Goal: Information Seeking & Learning: Learn about a topic

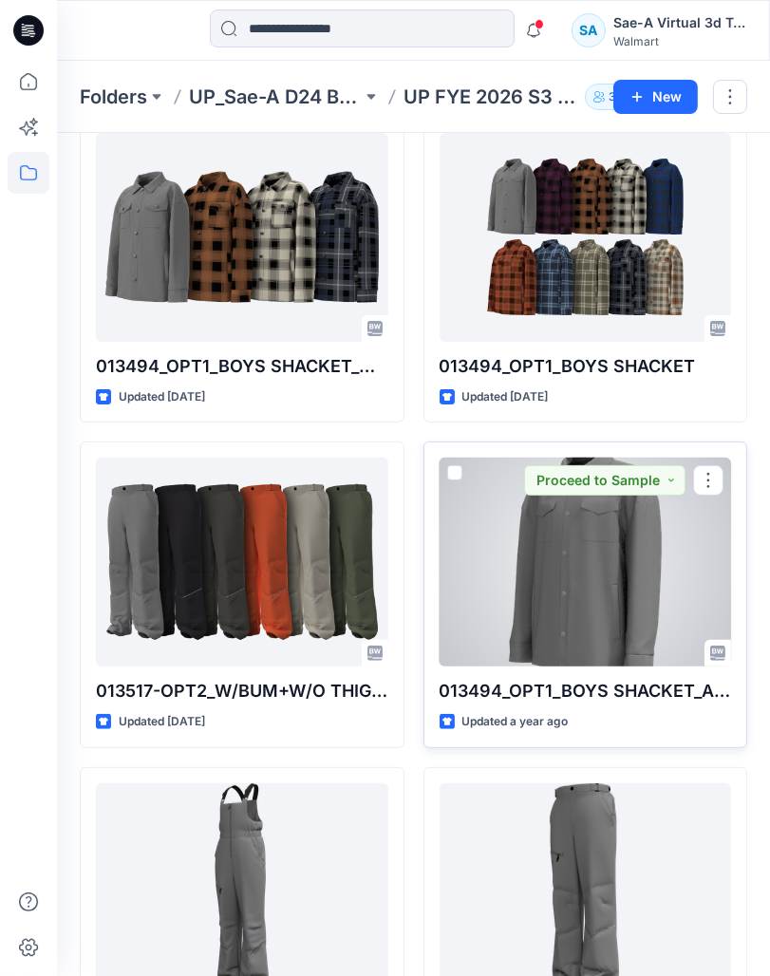
scroll to position [316, 0]
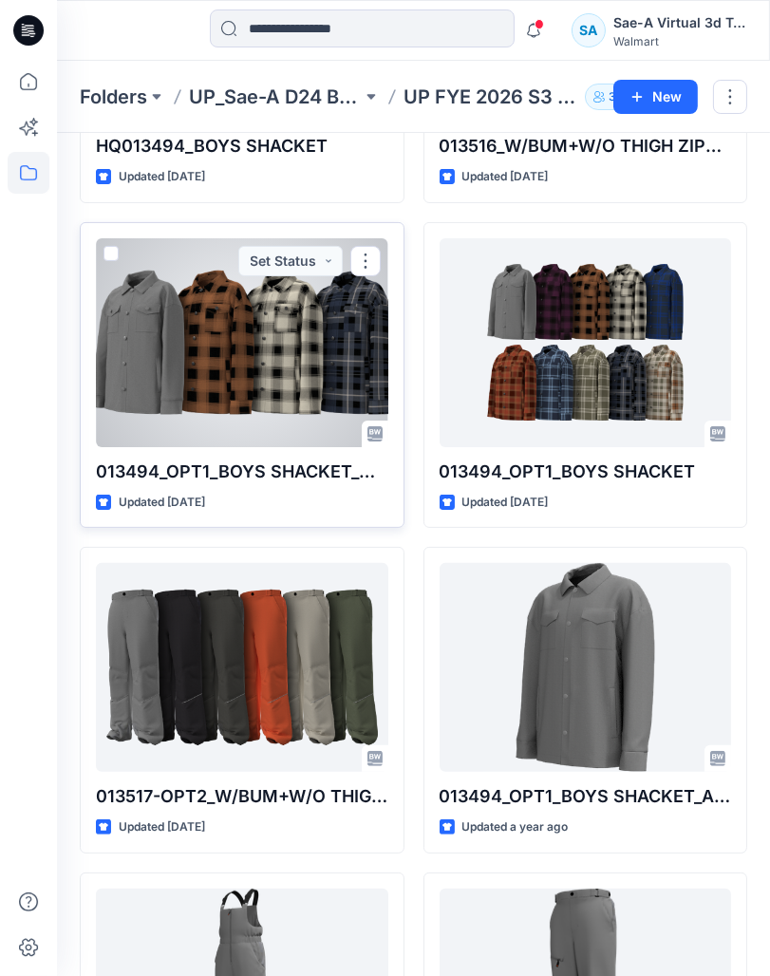
click at [247, 339] on div at bounding box center [242, 342] width 292 height 209
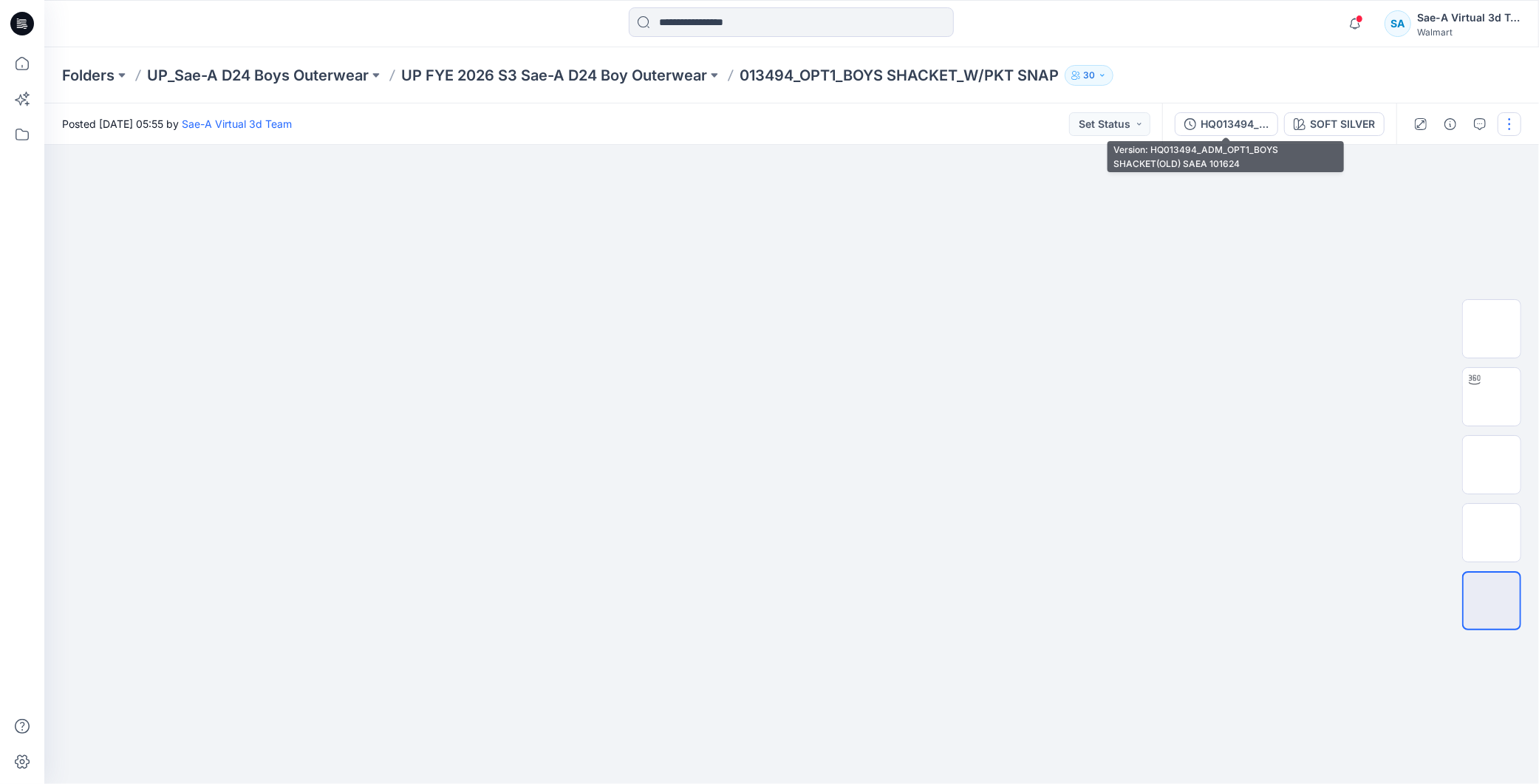
click at [598, 126] on div "HQ013494_ADM_OPT1_BOYS SHACKET(OLD) SAEA 101624" at bounding box center [1234, 124] width 68 height 16
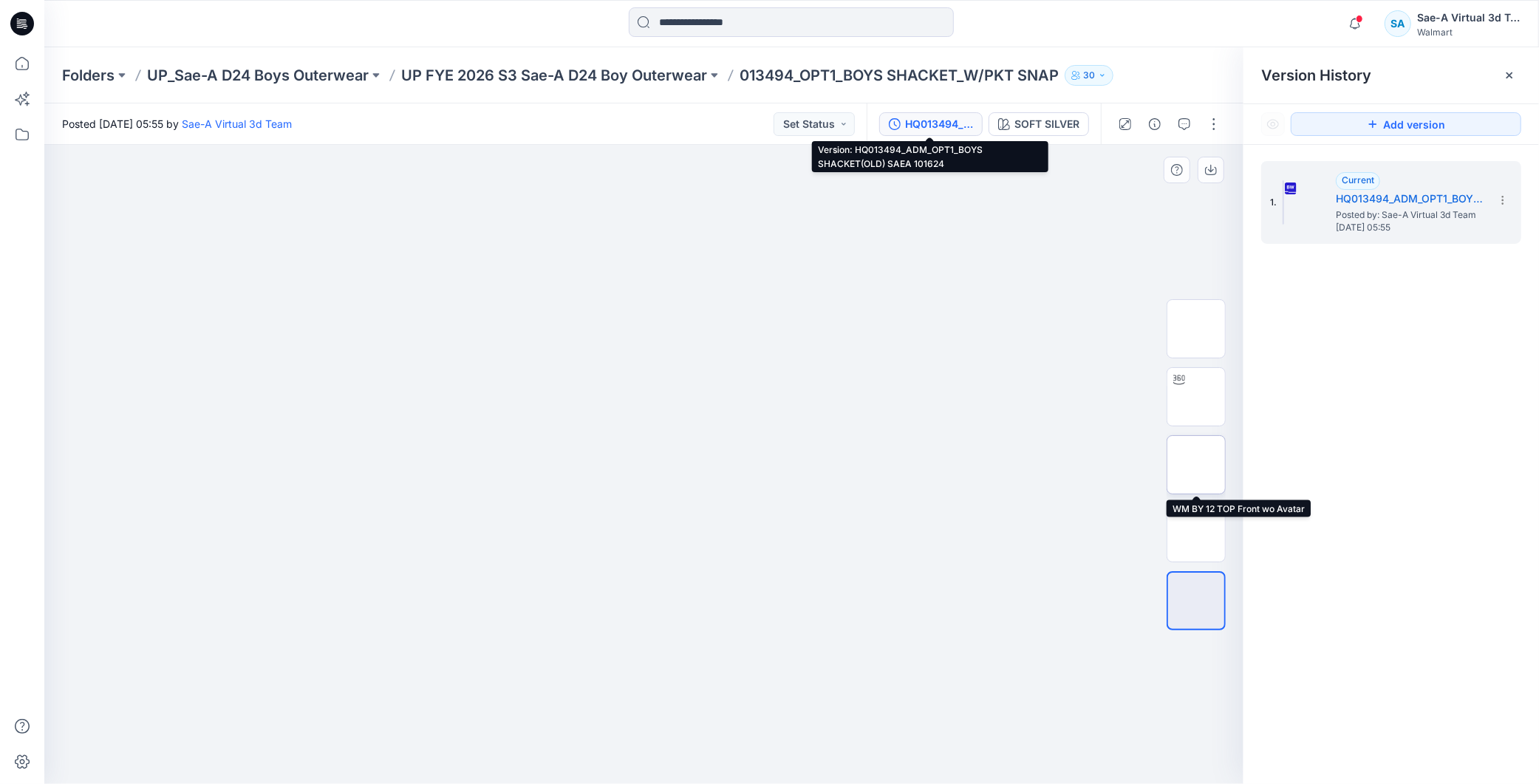
click at [598, 464] on img at bounding box center [1196, 464] width 0 height 0
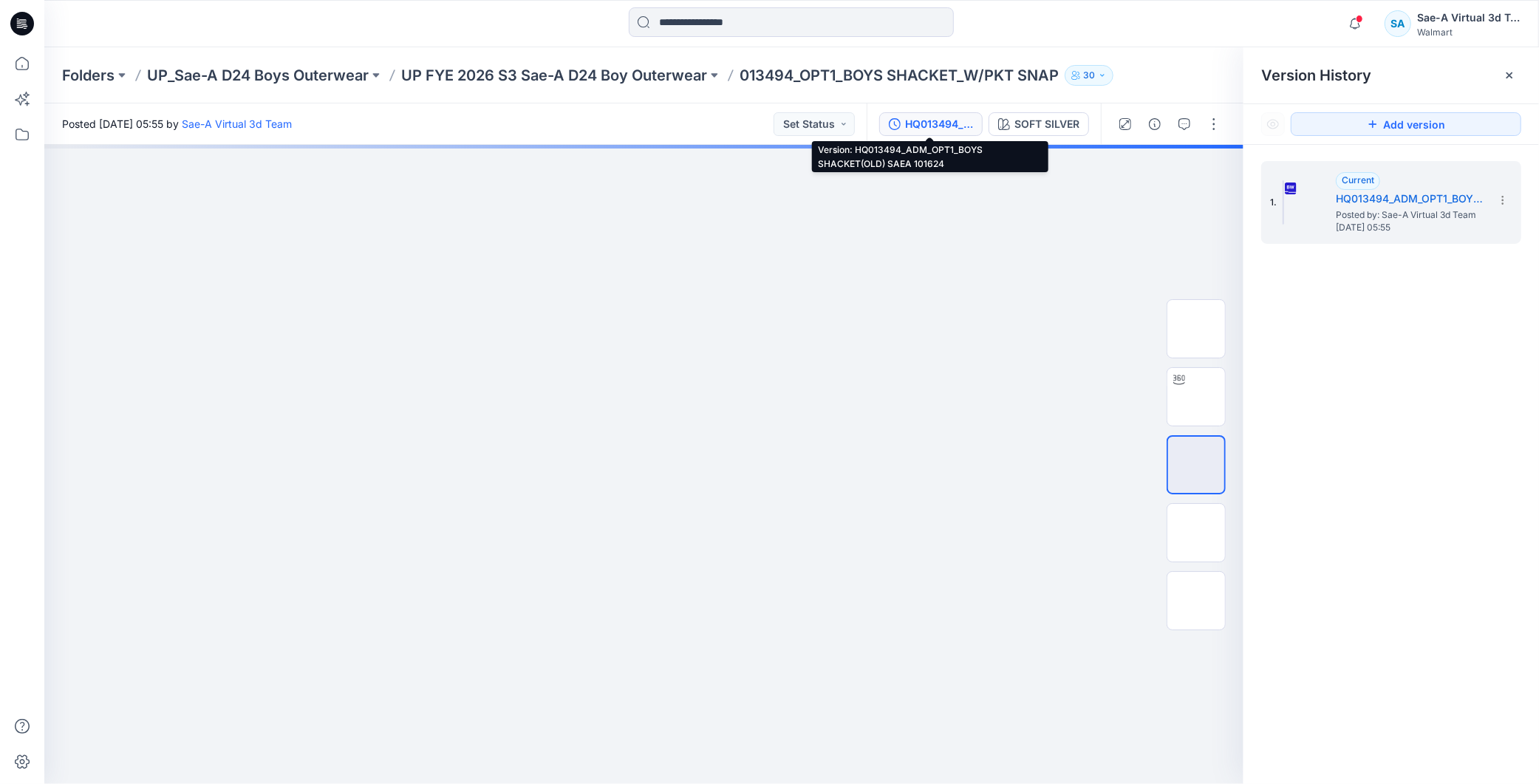
click at [598, 117] on div "HQ013494_ADM_OPT1_BOYS SHACKET(OLD) SAEA 101624" at bounding box center [938, 124] width 68 height 16
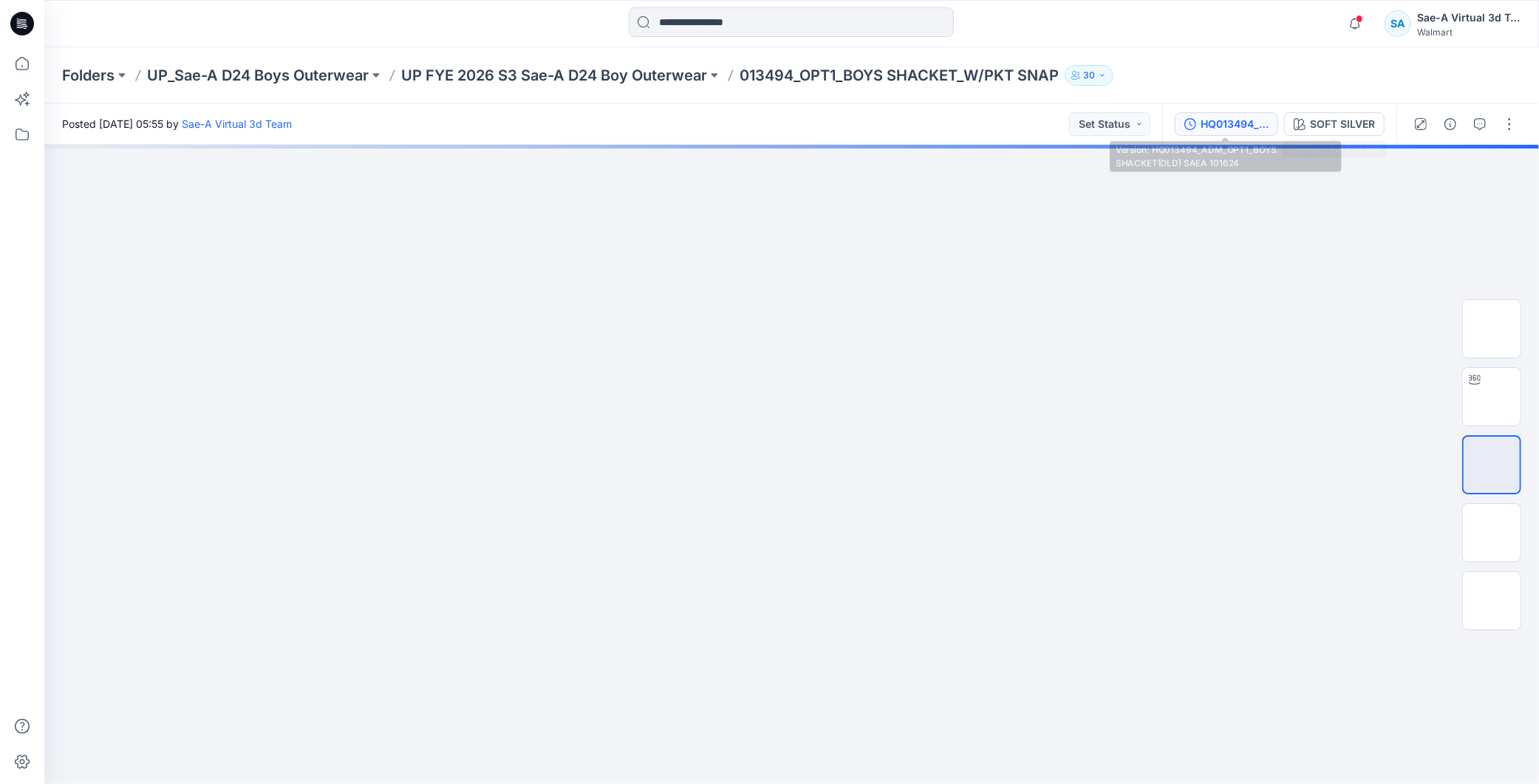
click at [598, 118] on div "HQ013494_ADM_OPT1_BOYS SHACKET(OLD) SAEA 101624" at bounding box center [1234, 124] width 68 height 16
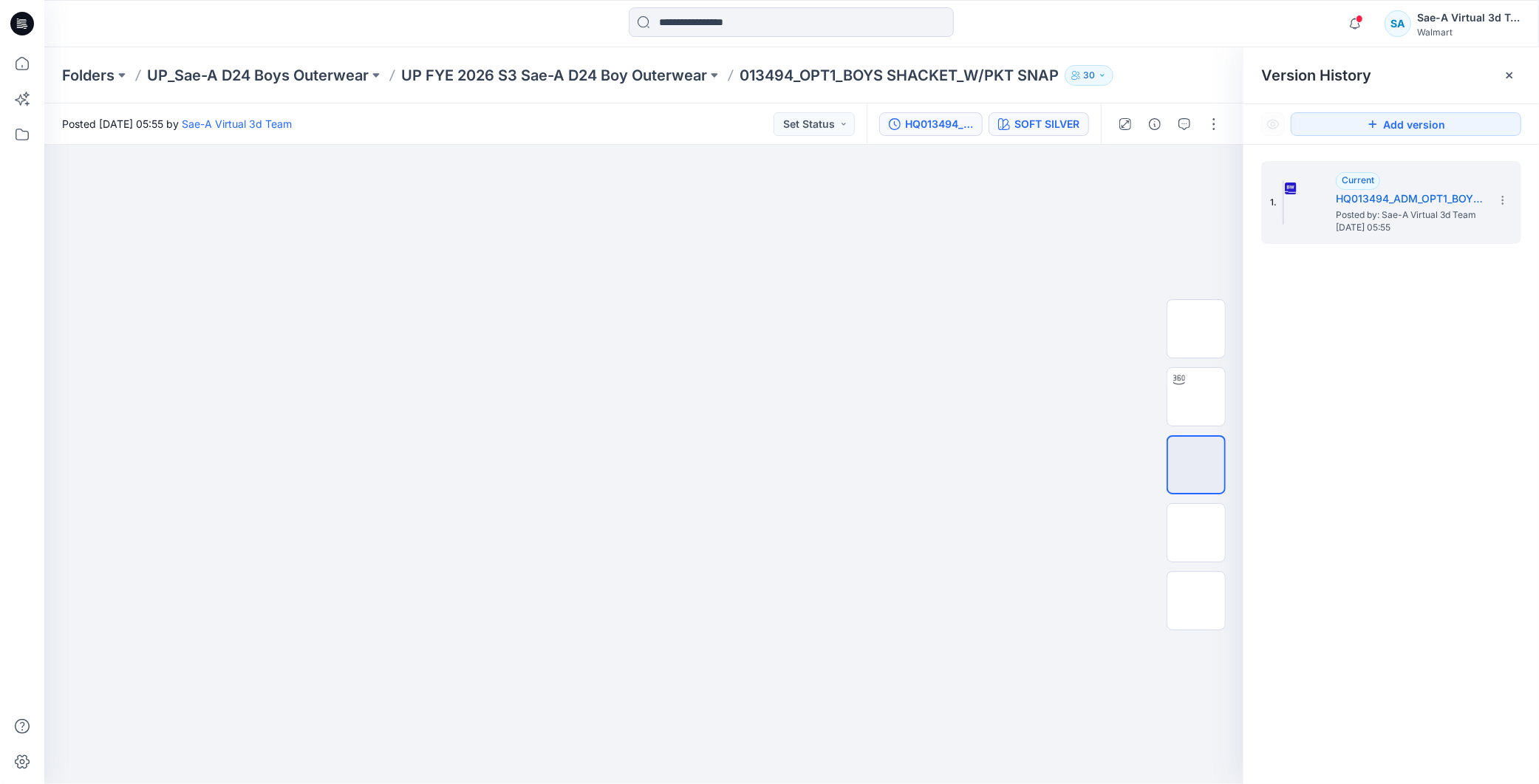
click at [598, 124] on div "SOFT SILVER" at bounding box center [1047, 124] width 65 height 16
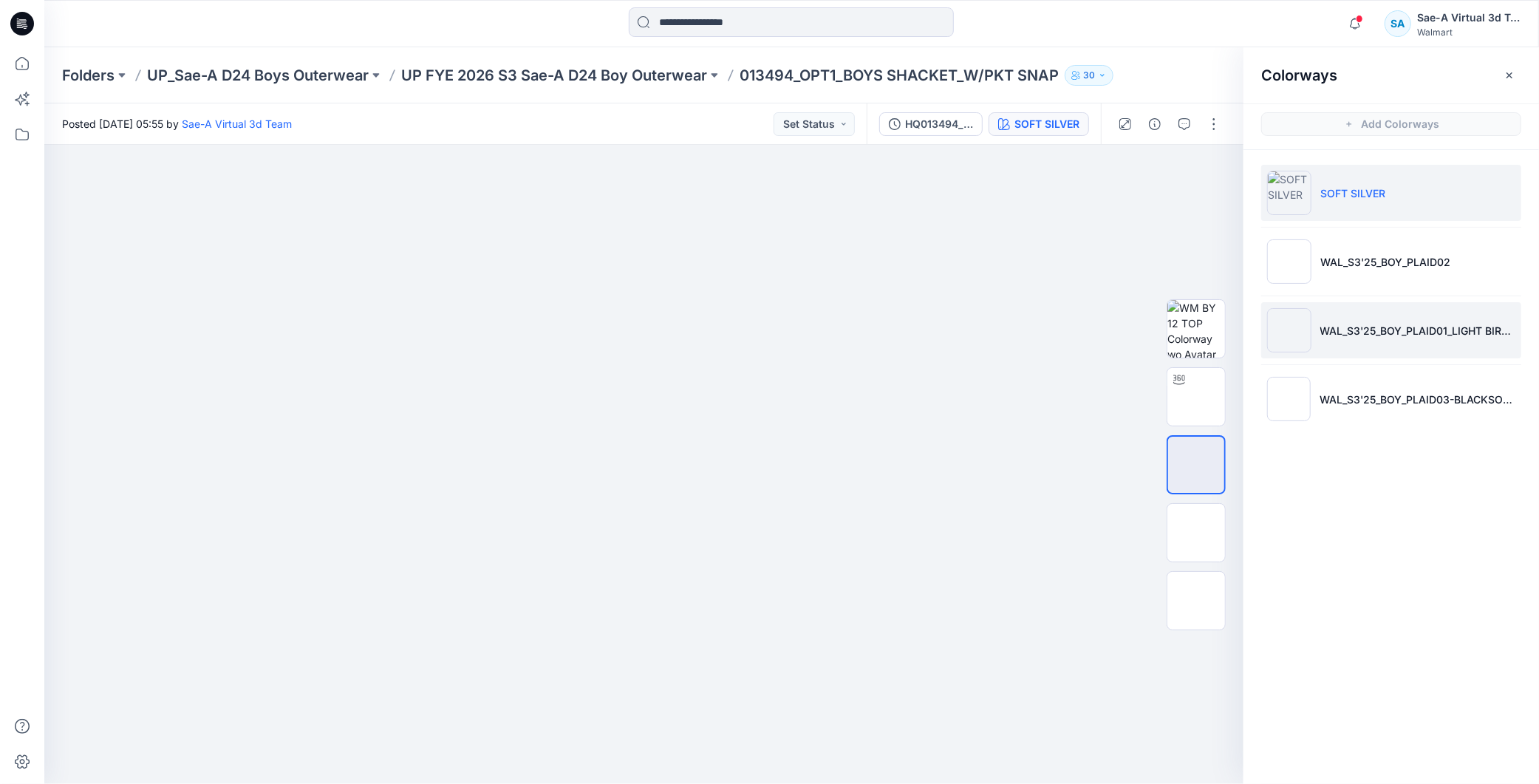
click at [598, 330] on p "WAL_S3'25_BOY_PLAID01_LIGHT BIRCH" at bounding box center [1418, 331] width 195 height 16
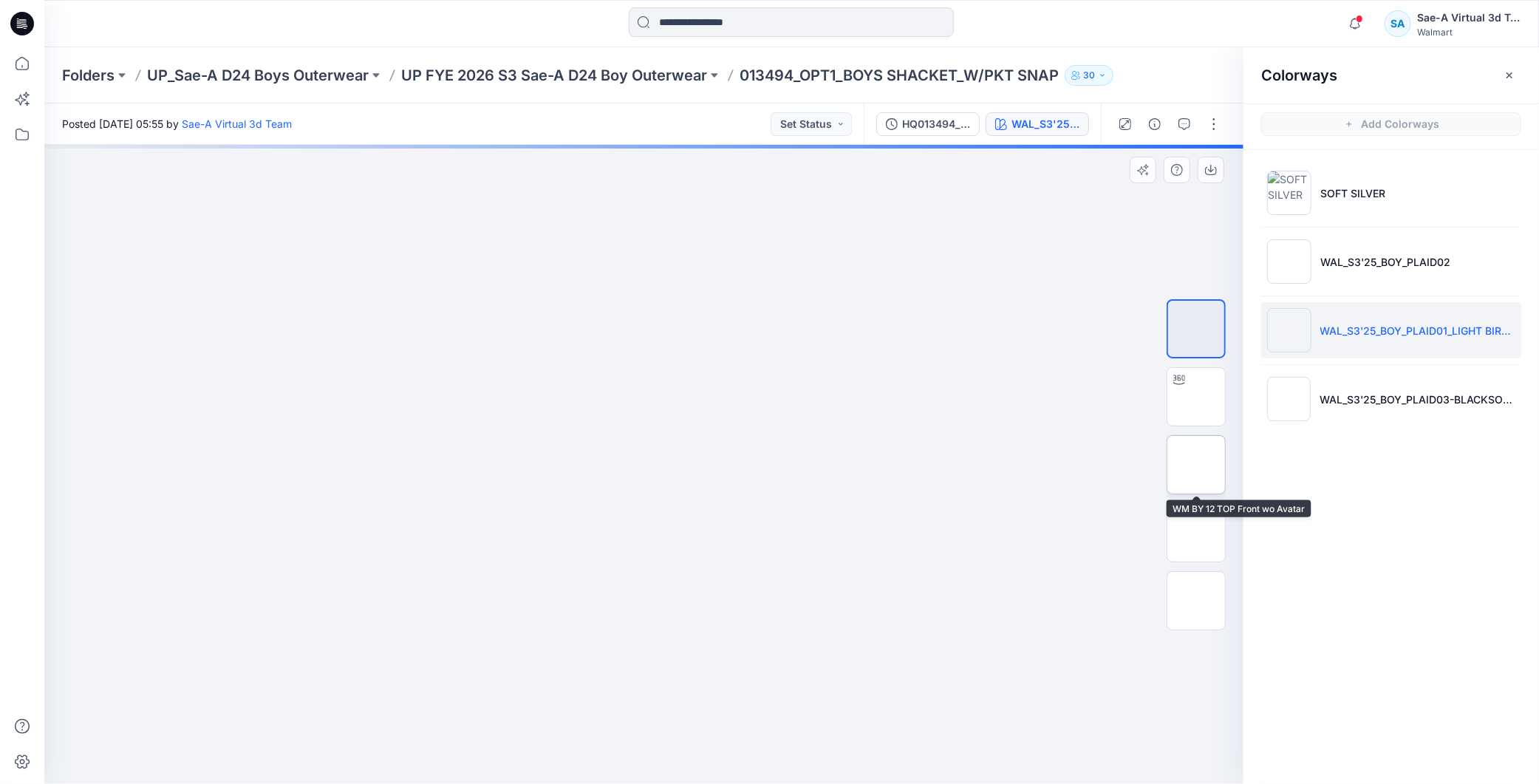
click at [598, 464] on img at bounding box center [1196, 464] width 0 height 0
drag, startPoint x: 837, startPoint y: 270, endPoint x: 838, endPoint y: 391, distance: 121.0
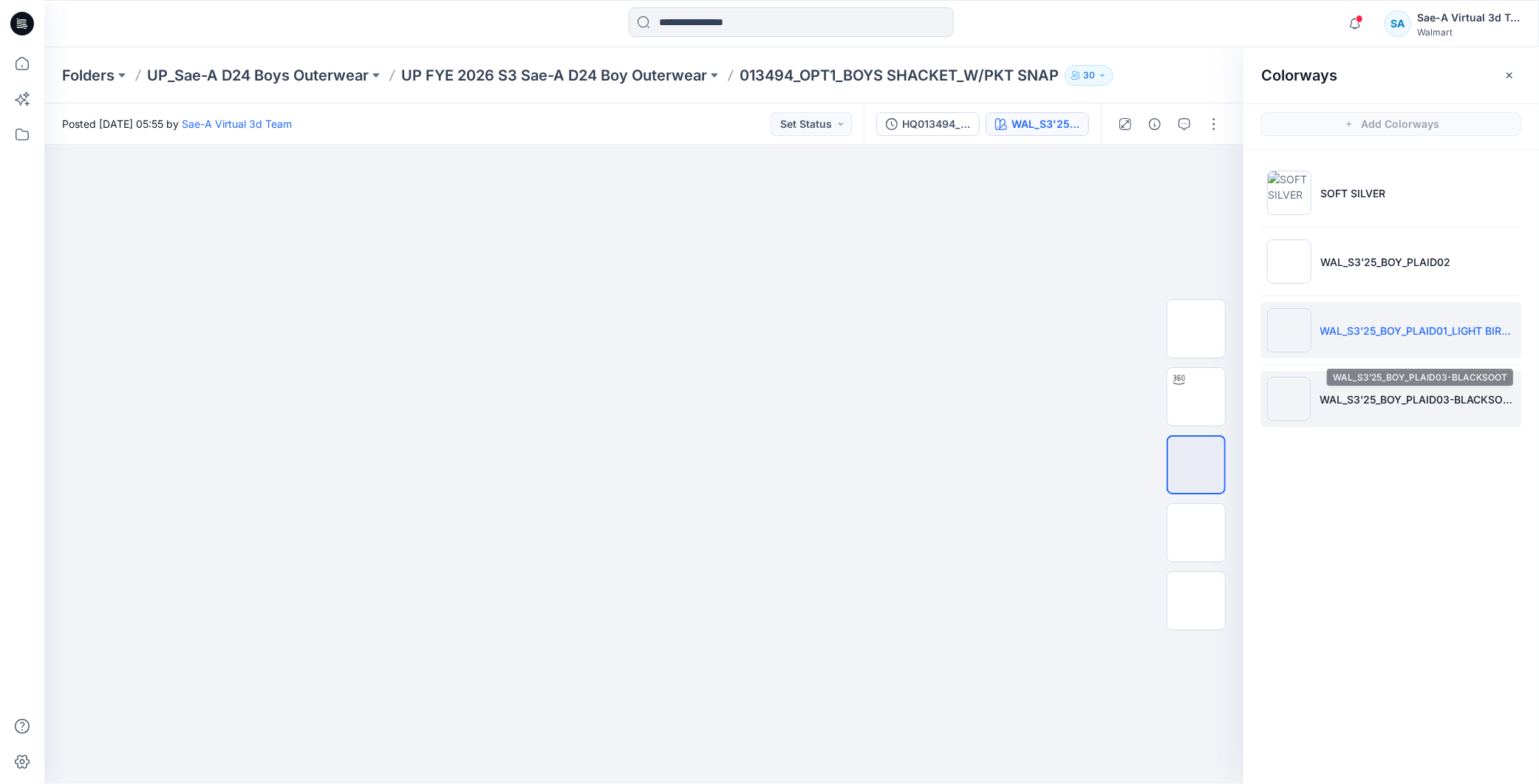
click at [598, 393] on p "WAL_S3'25_BOY_PLAID03-BLACKSOOT" at bounding box center [1418, 399] width 196 height 16
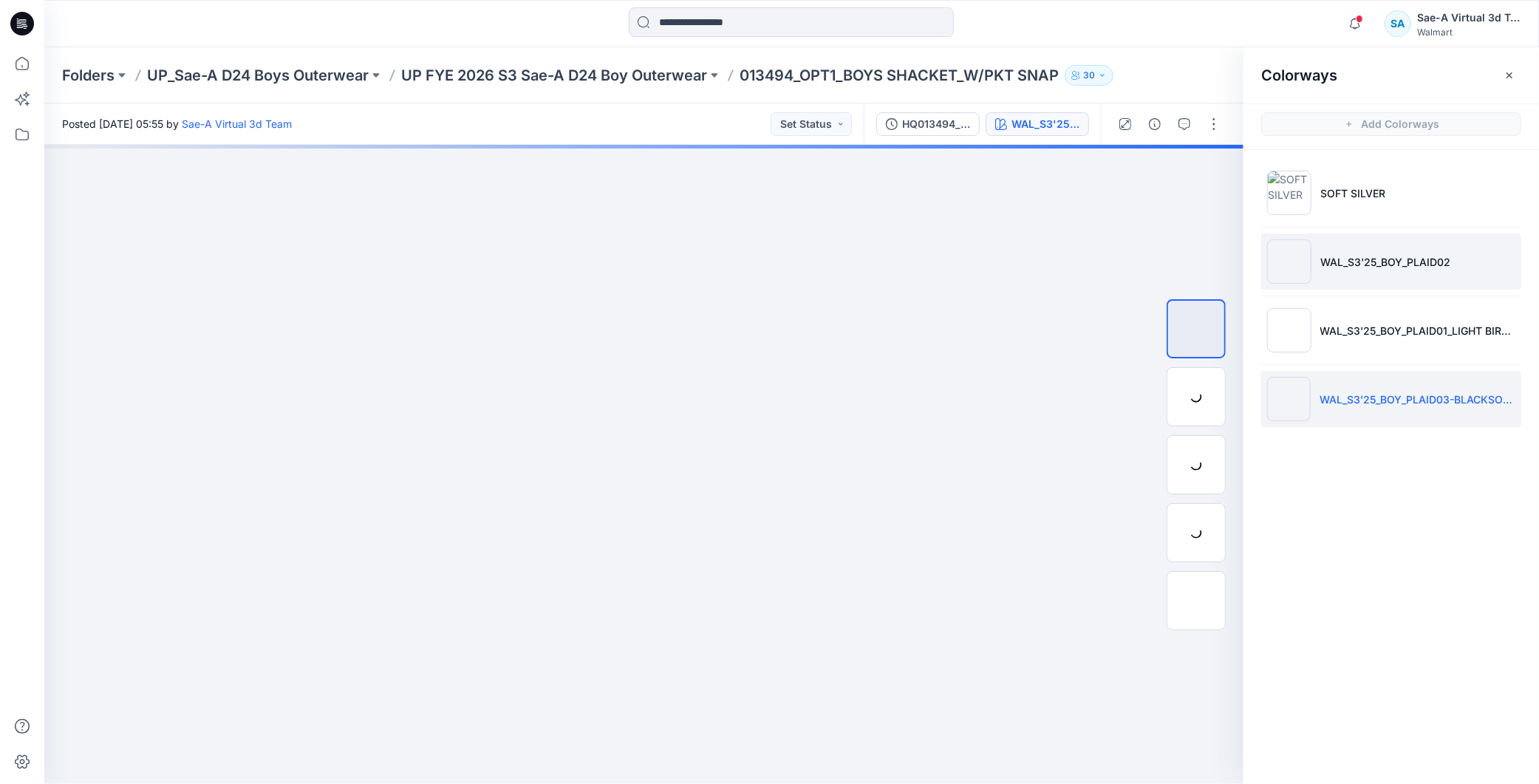
click at [598, 266] on p "WAL_S3'25_BOY_PLAID02" at bounding box center [1385, 262] width 130 height 16
click at [598, 254] on p "WAL_S3'25_BOY_PLAID02" at bounding box center [1385, 262] width 130 height 16
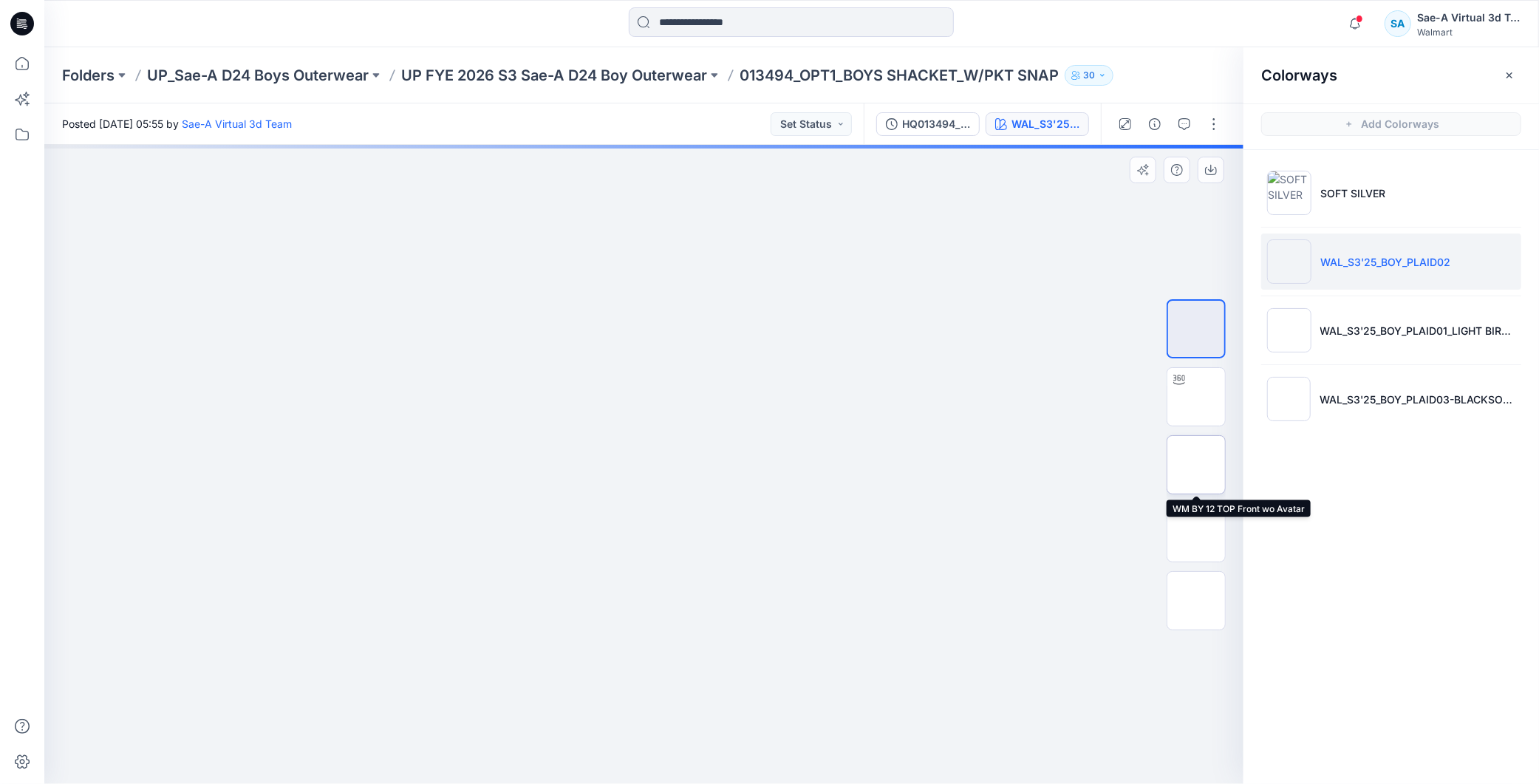
click at [598, 464] on img at bounding box center [1196, 464] width 0 height 0
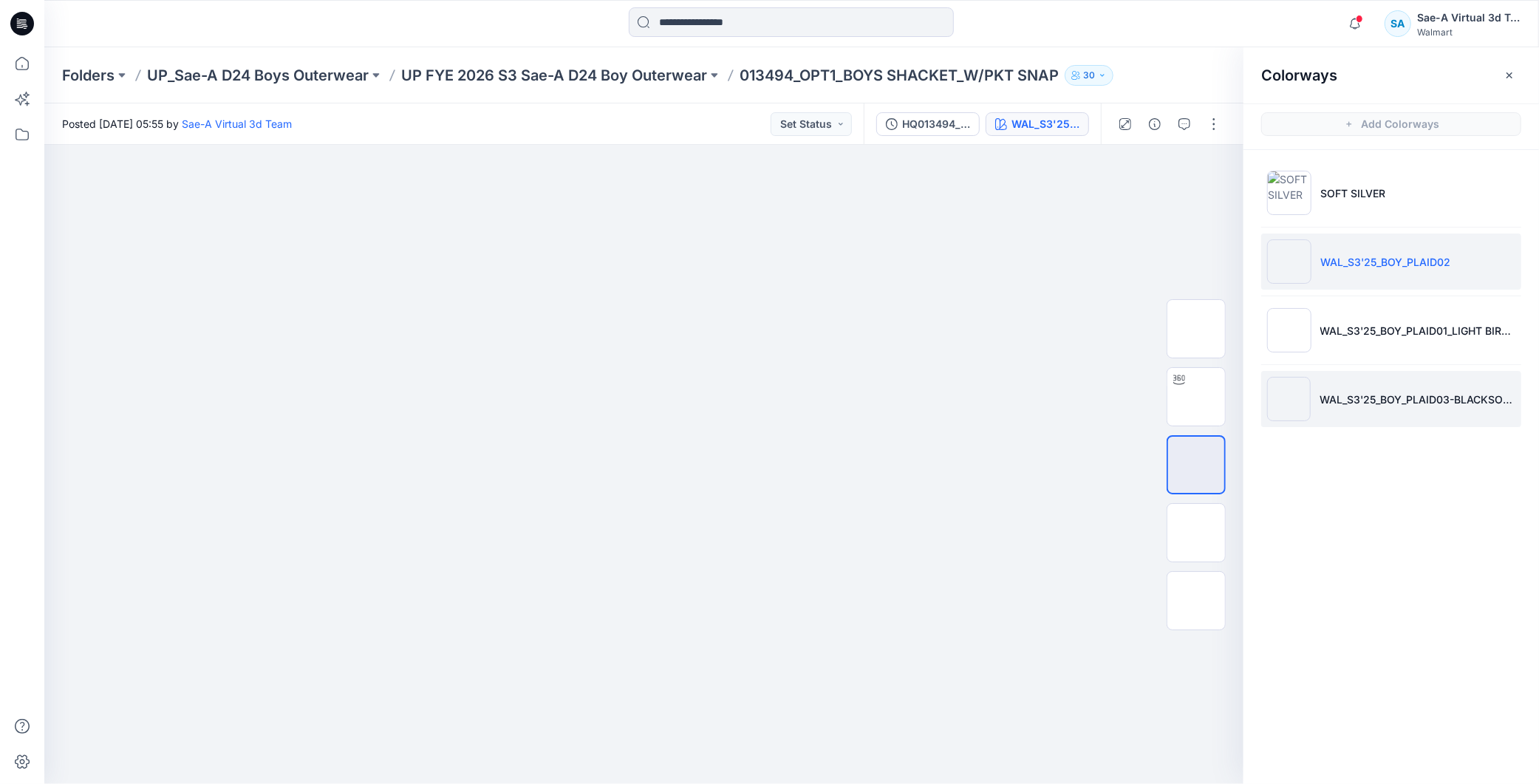
click at [598, 388] on li "WAL_S3'25_BOY_PLAID03-BLACKSOOT" at bounding box center [1391, 399] width 260 height 56
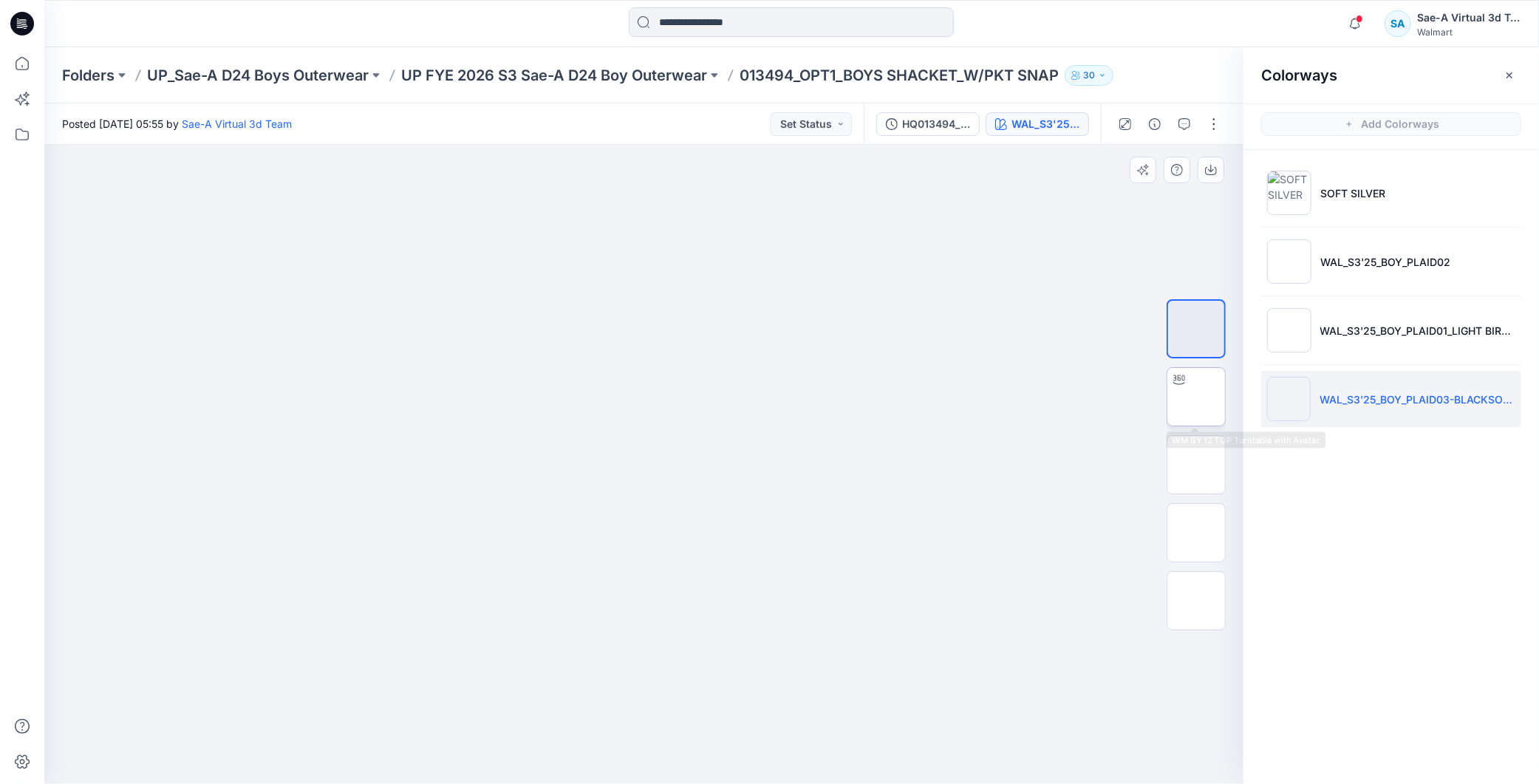
click at [598, 397] on img at bounding box center [1196, 397] width 0 height 0
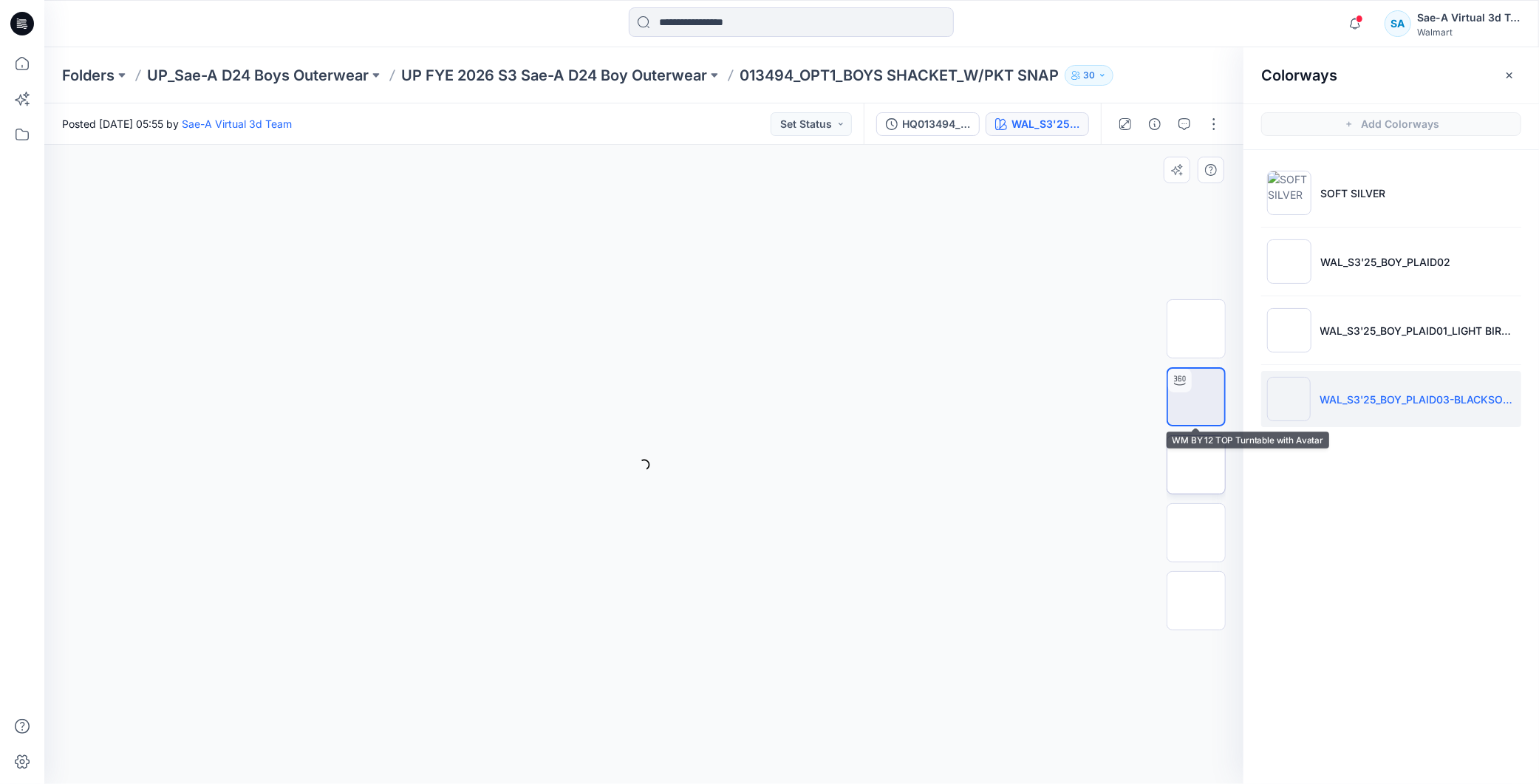
click at [598, 464] on img at bounding box center [1196, 464] width 0 height 0
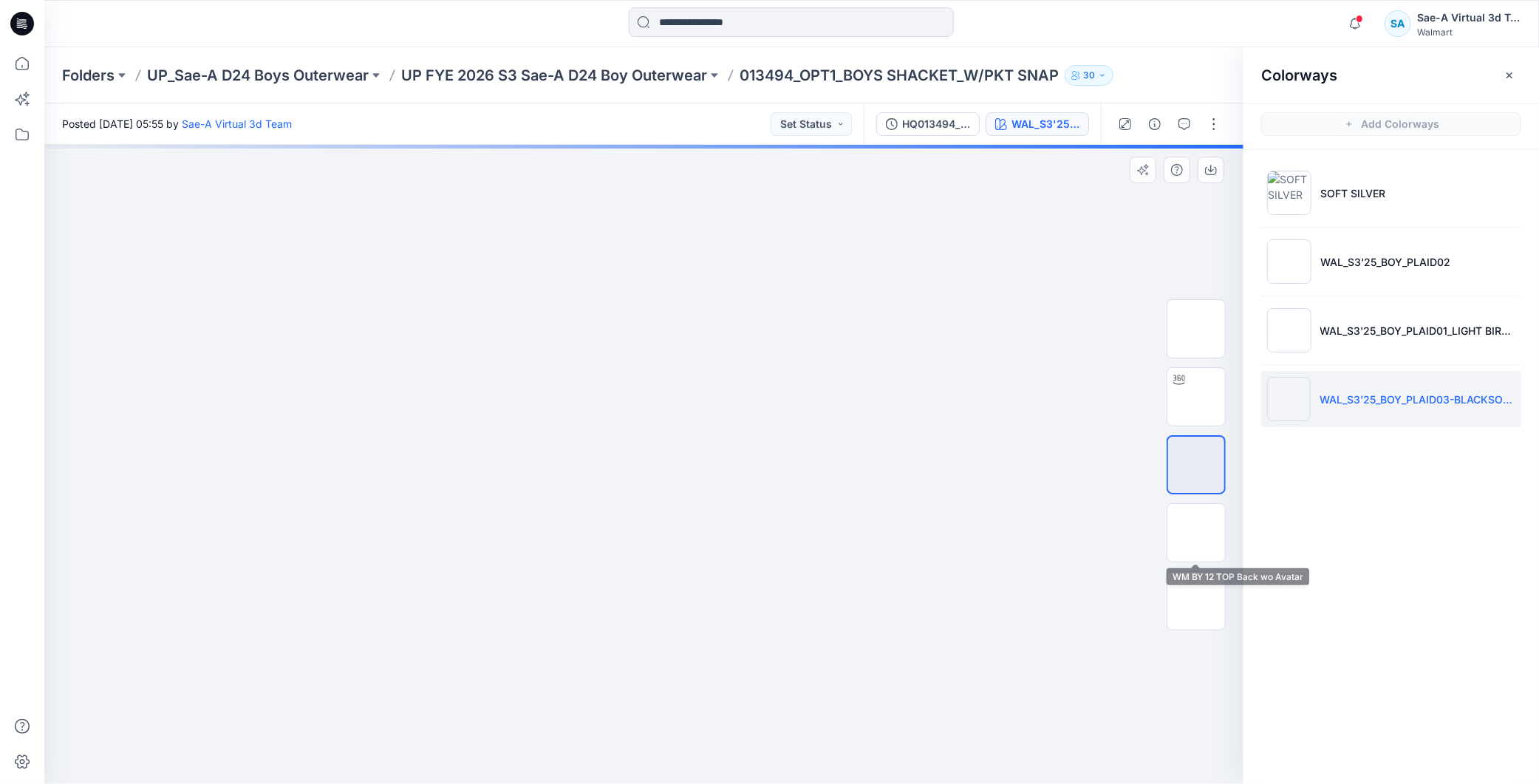
click at [598, 464] on img at bounding box center [1196, 464] width 0 height 0
click at [598, 78] on p "UP FYE 2026 S3 Sae-A D24 Boy Outerwear" at bounding box center [554, 75] width 306 height 21
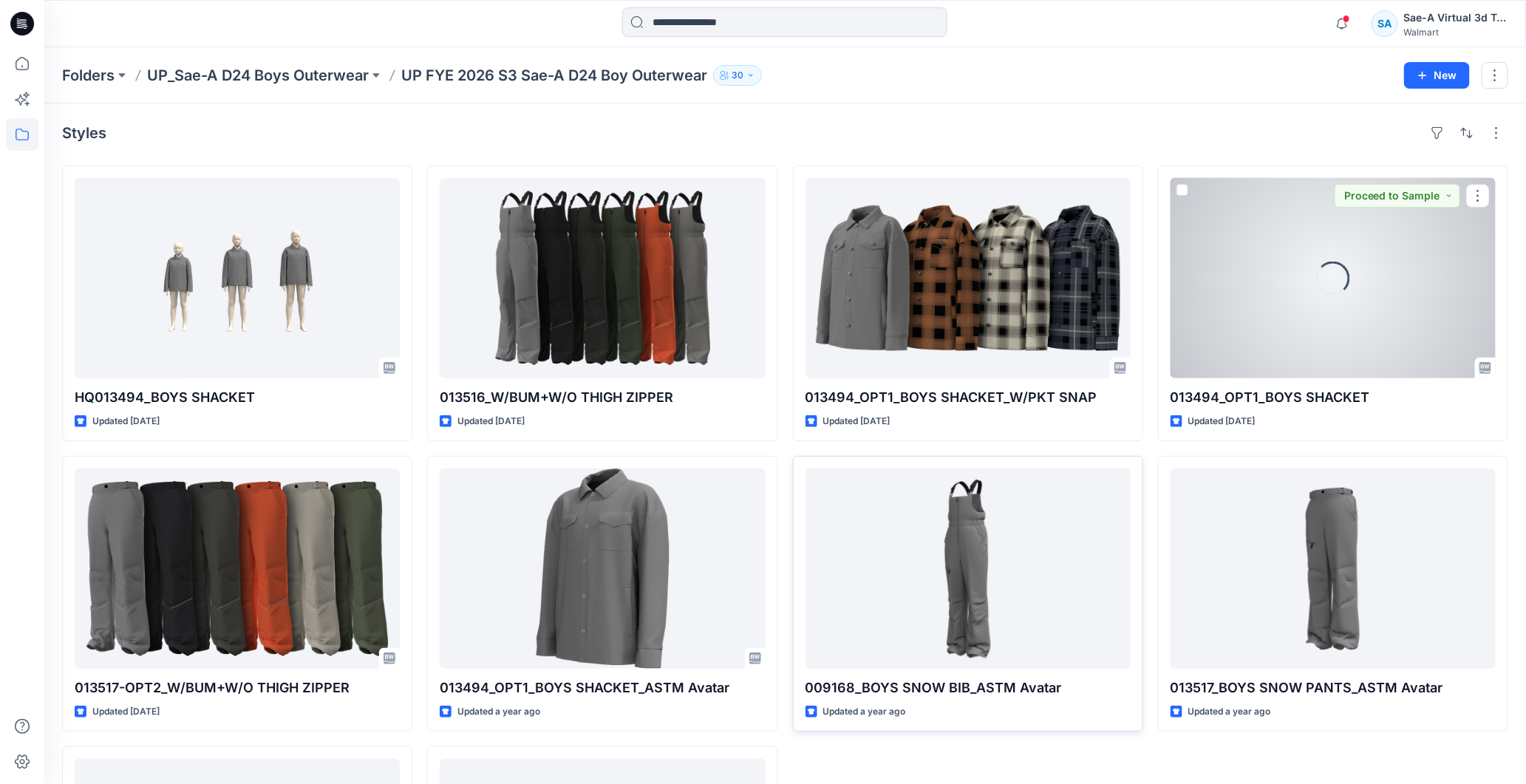
scroll to position [256, 0]
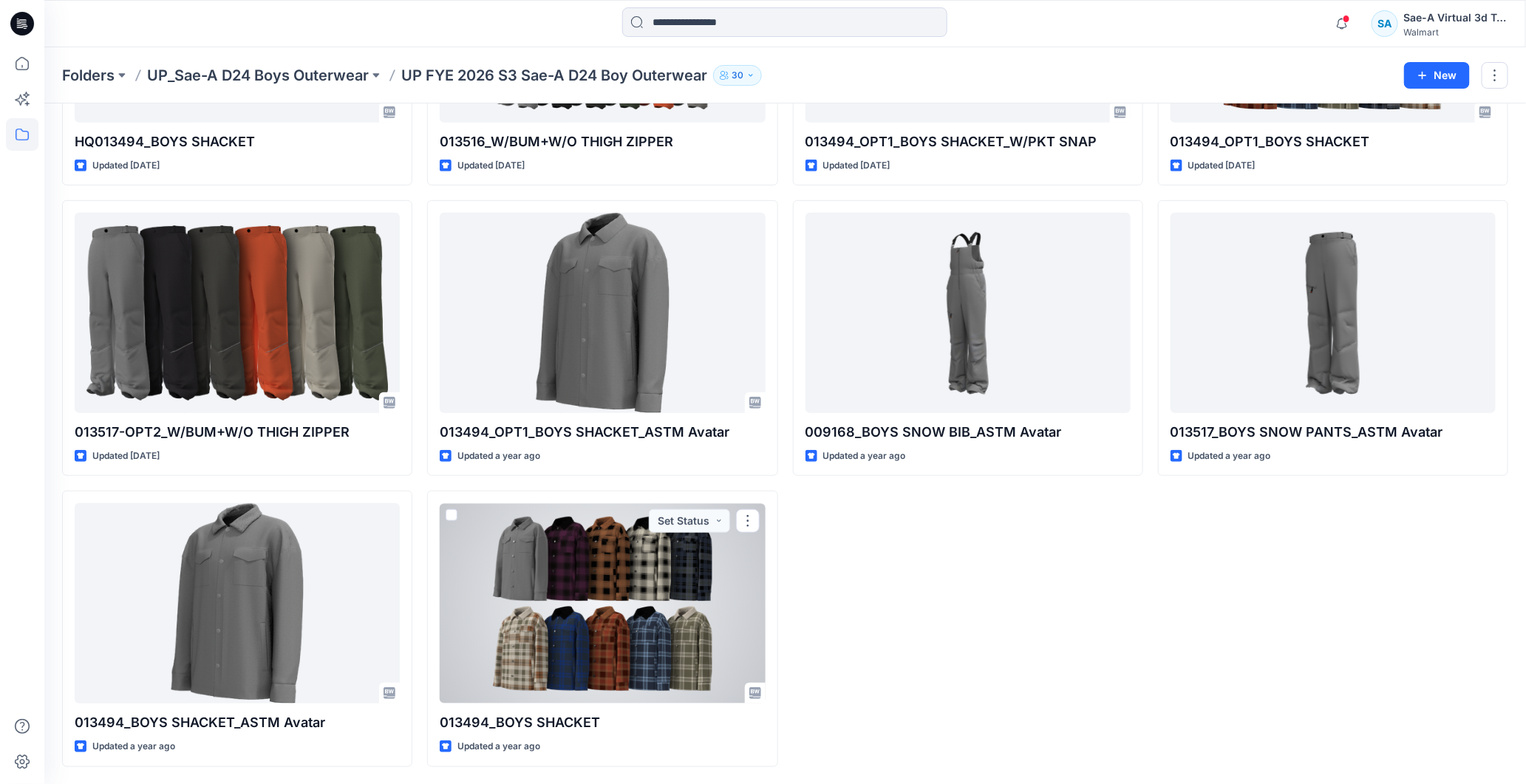
drag, startPoint x: 653, startPoint y: 639, endPoint x: 973, endPoint y: 467, distance: 363.3
click at [598, 639] on div at bounding box center [602, 603] width 325 height 200
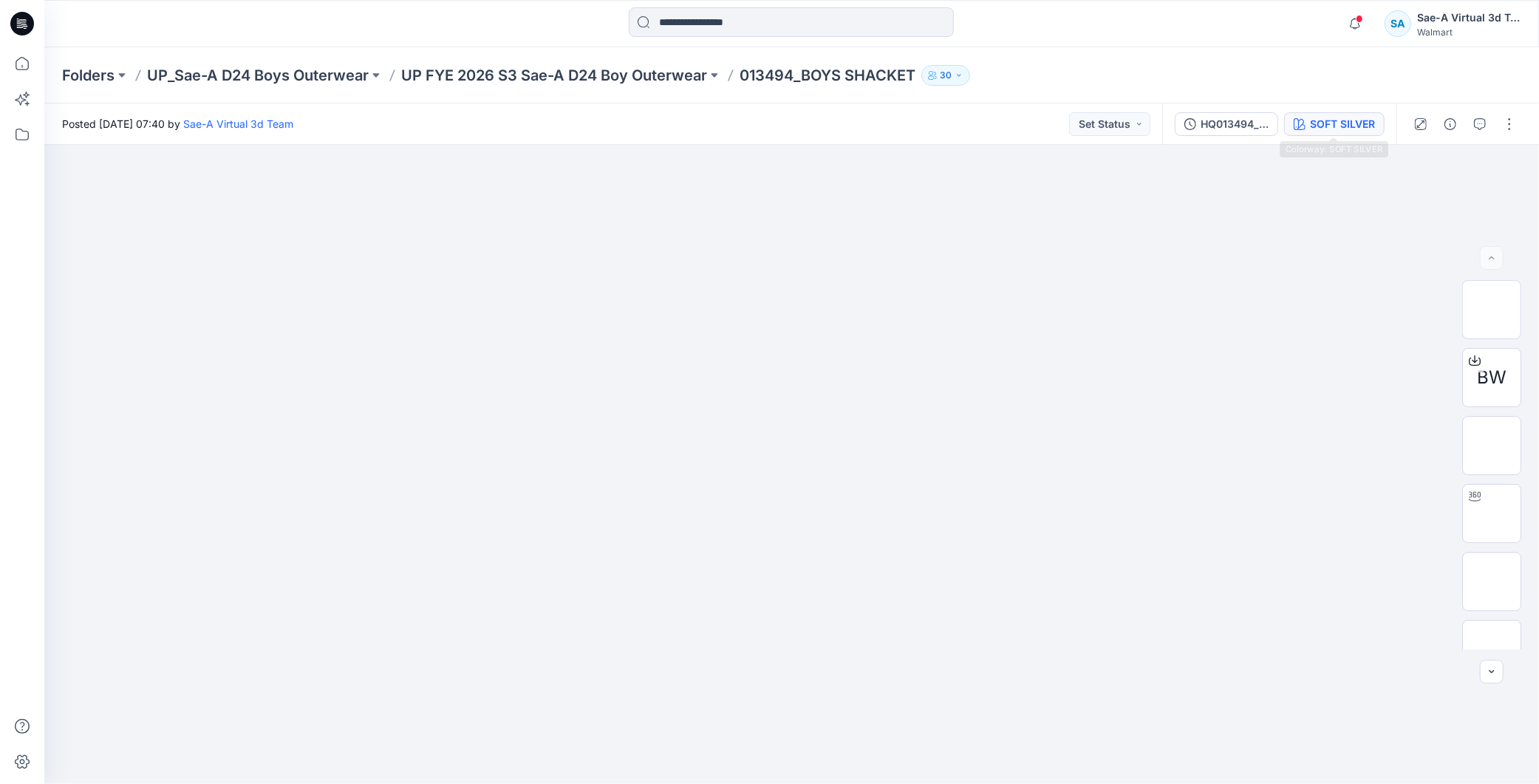
click at [598, 124] on div "SOFT SILVER" at bounding box center [1343, 124] width 65 height 16
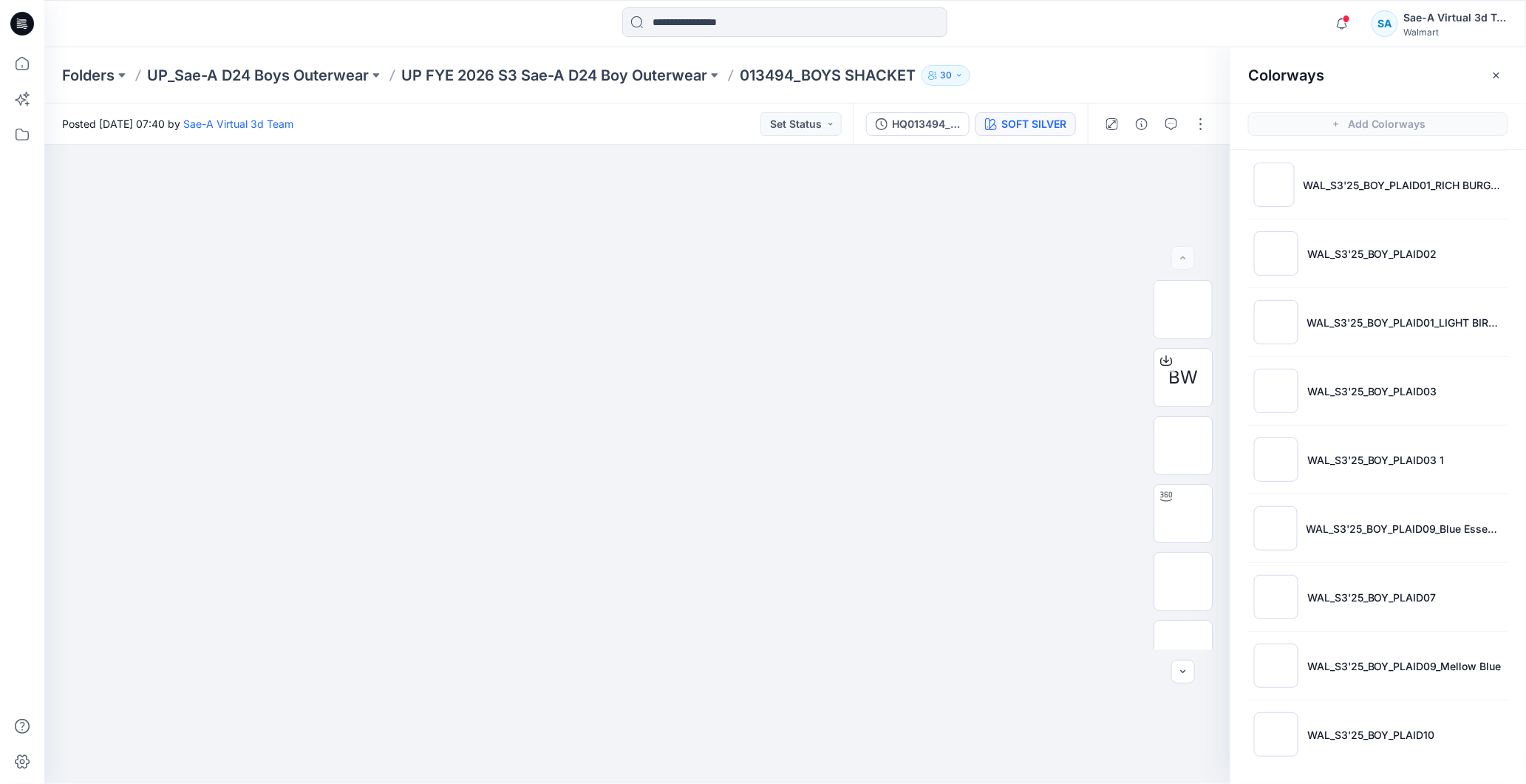
scroll to position [5, 0]
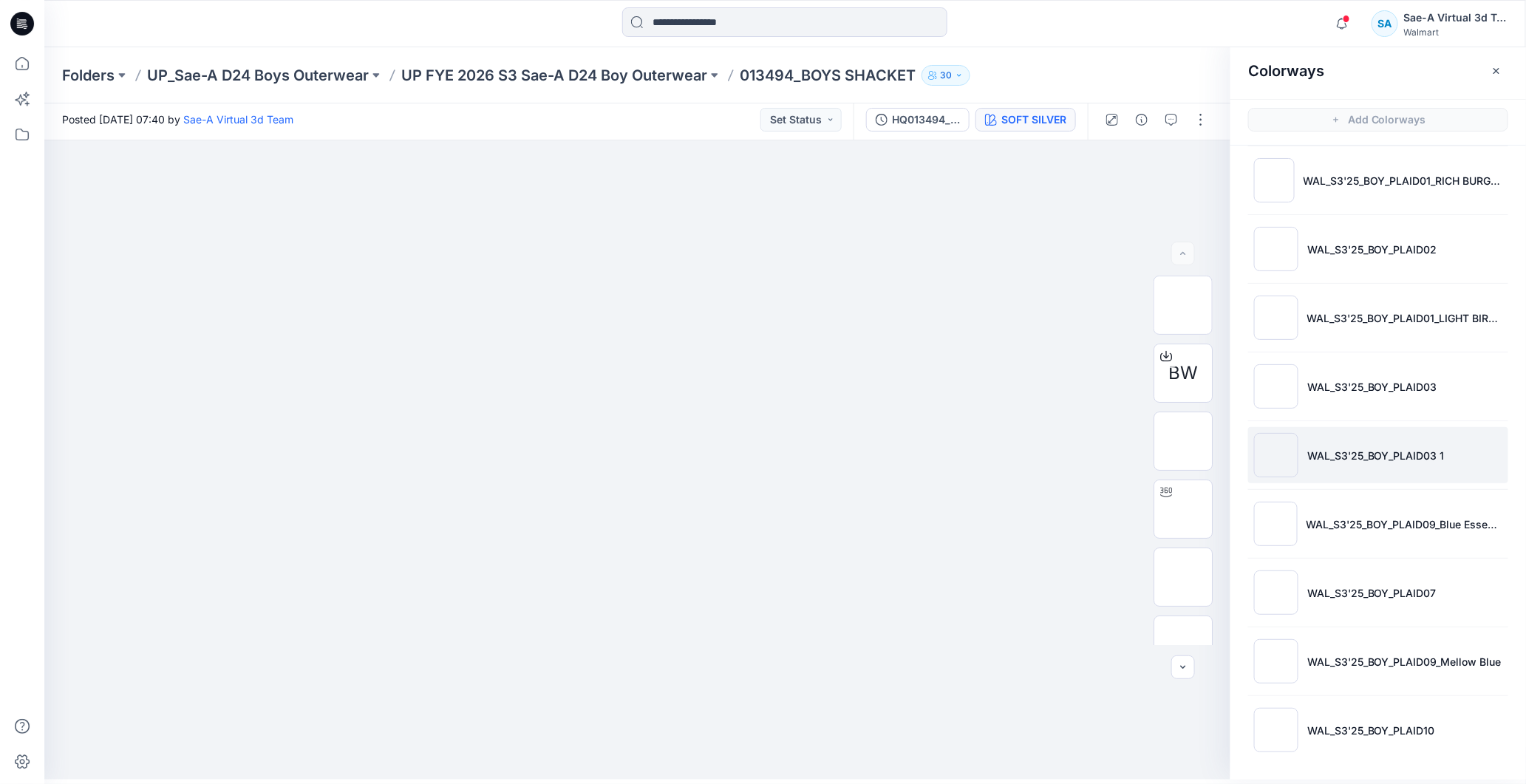
click at [598, 454] on p "WAL_S3'25_BOY_PLAID03 1" at bounding box center [1376, 455] width 138 height 16
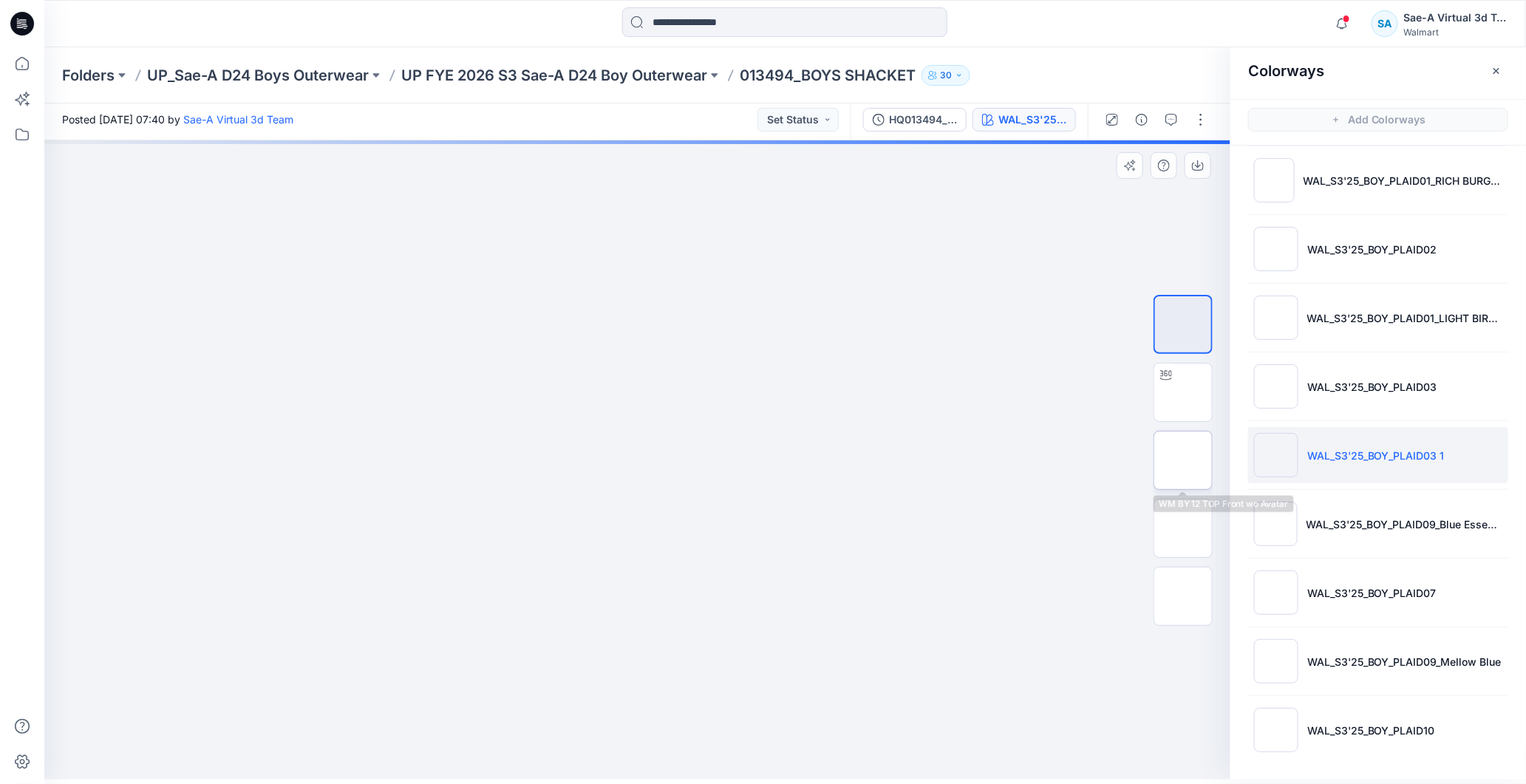
click at [598, 460] on img at bounding box center [1183, 460] width 0 height 0
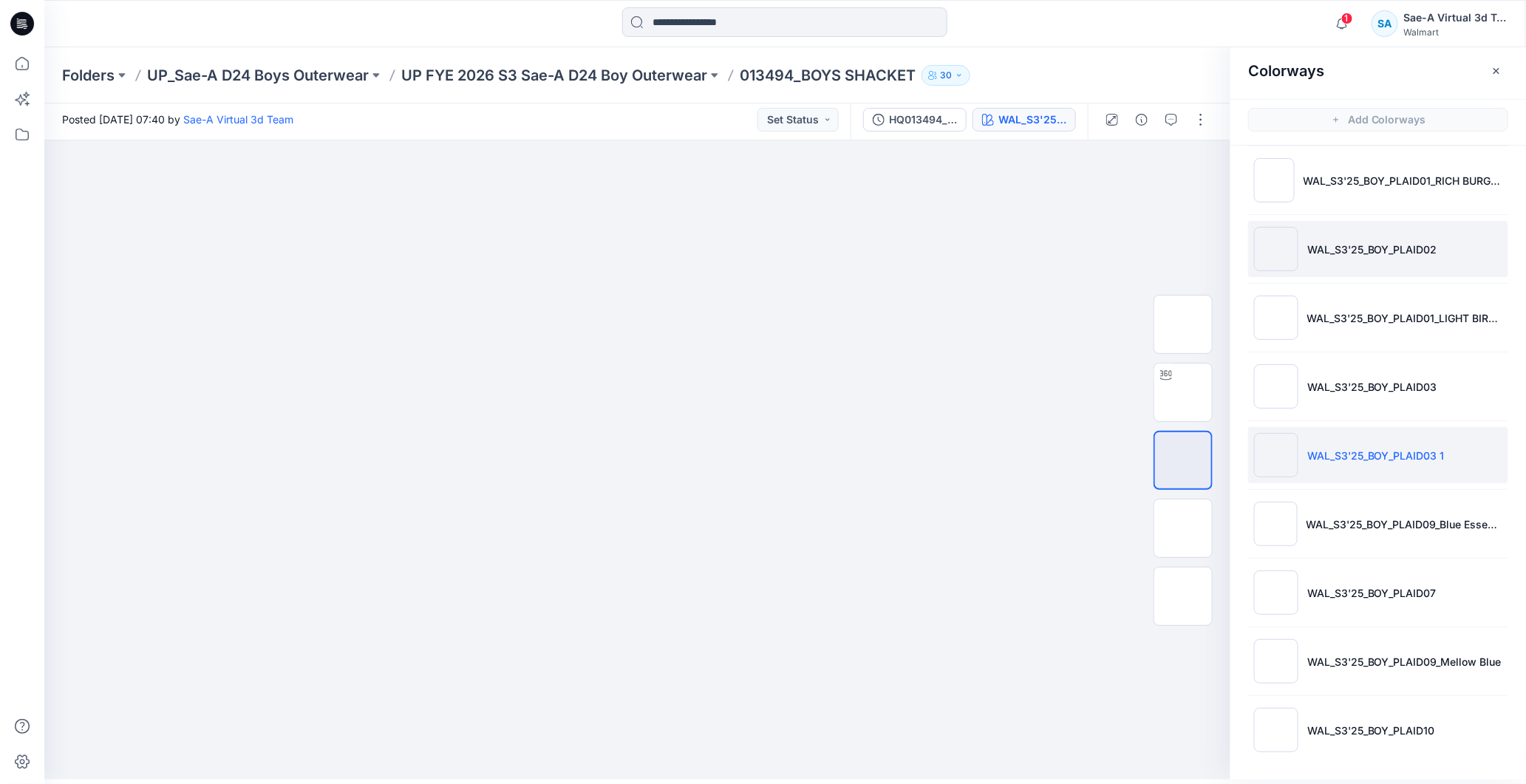
click at [598, 254] on p "WAL_S3'25_BOY_PLAID02" at bounding box center [1372, 250] width 130 height 16
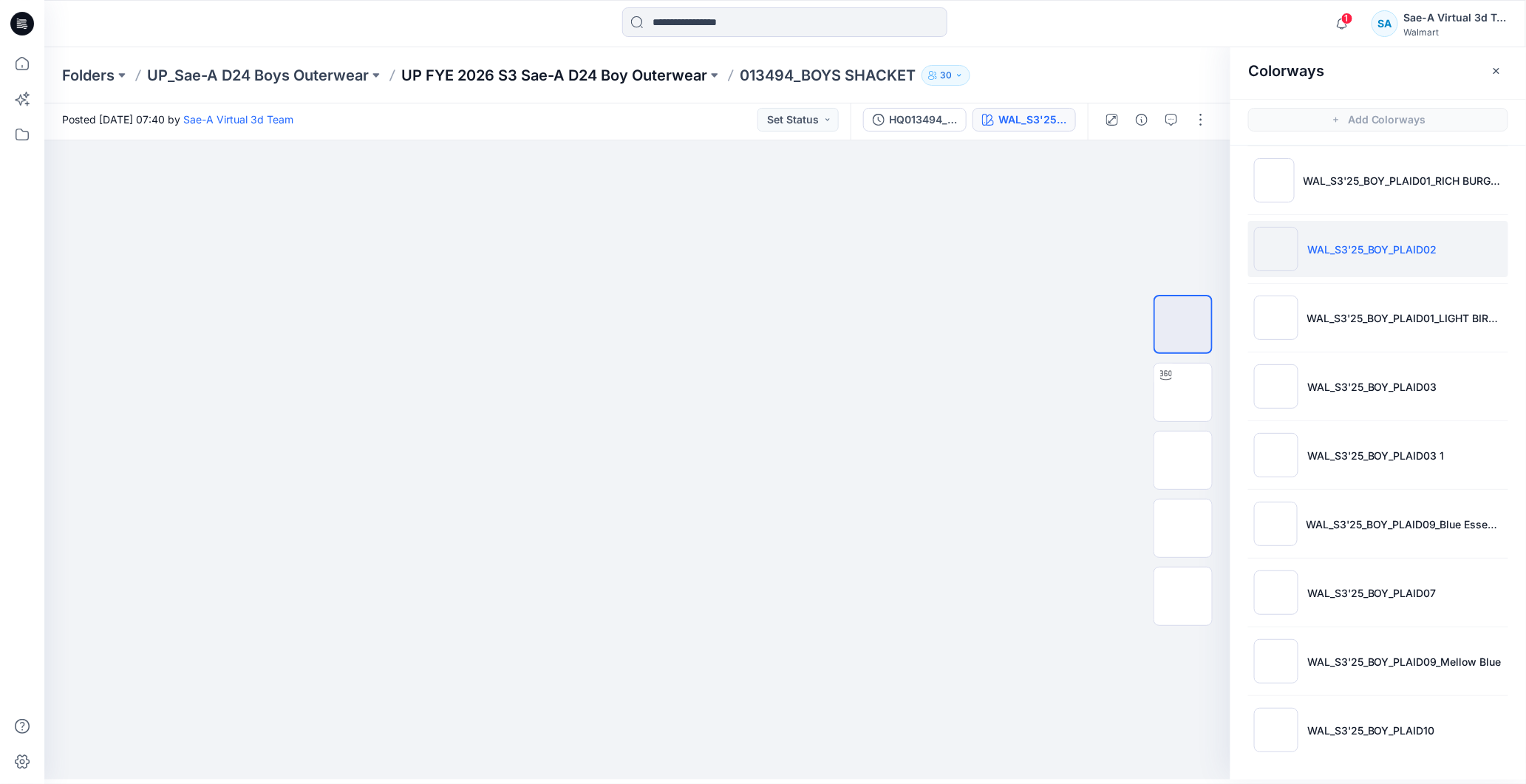
click at [598, 84] on p "UP FYE 2026 S3 Sae-A D24 Boy Outerwear" at bounding box center [554, 75] width 306 height 21
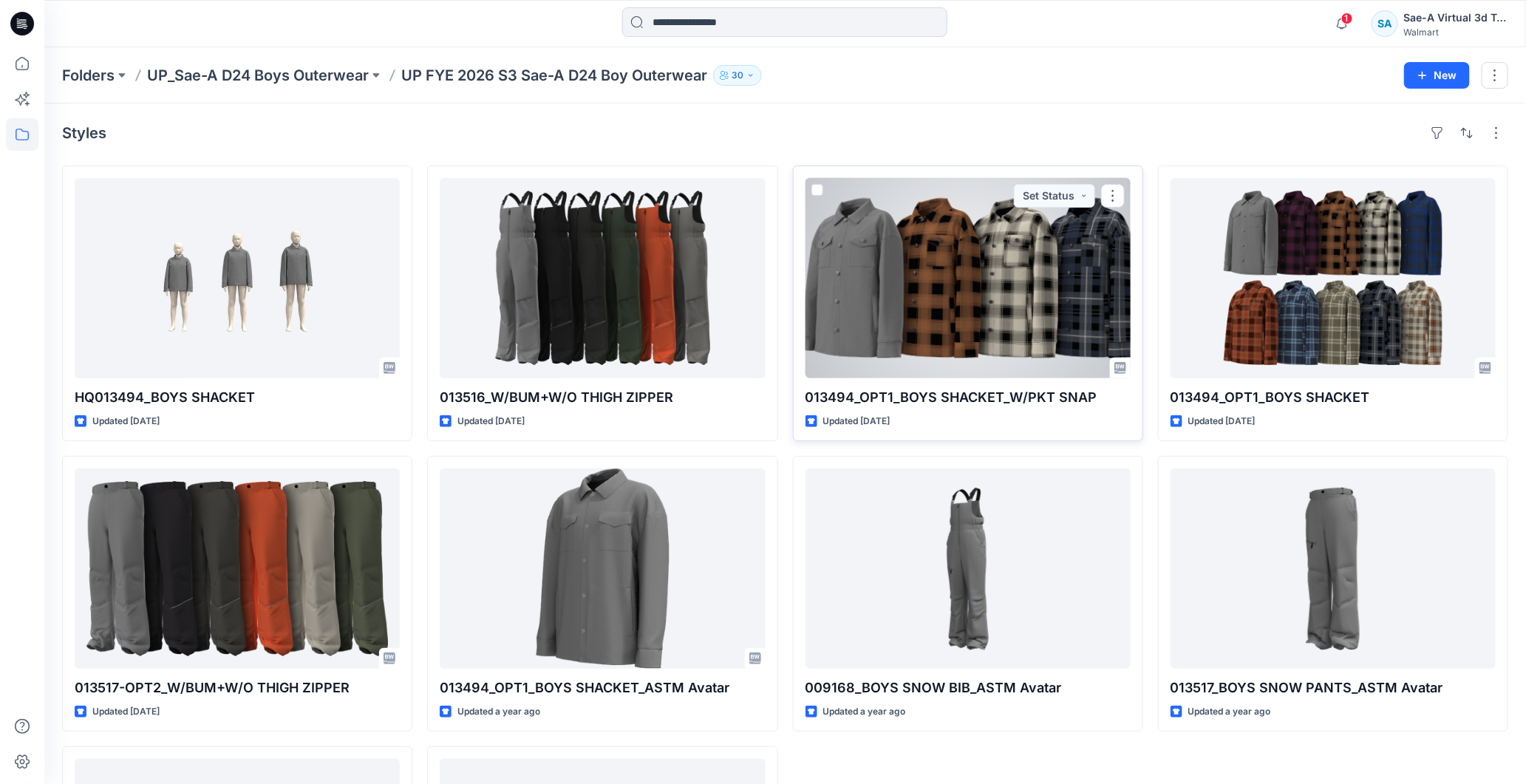
click at [598, 305] on div at bounding box center [968, 278] width 325 height 200
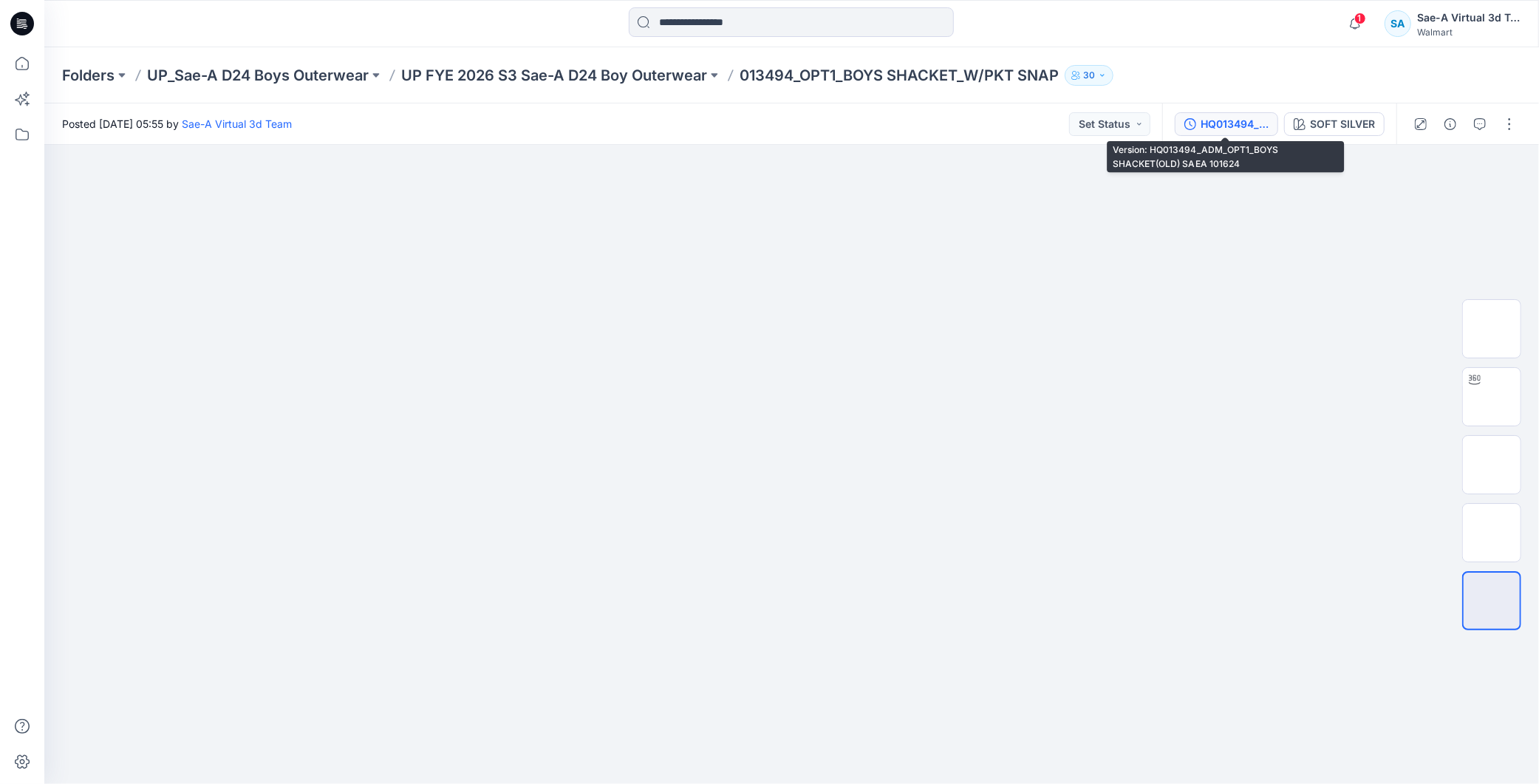
click at [598, 127] on div "HQ013494_ADM_OPT1_BOYS SHACKET(OLD) SAEA 101624" at bounding box center [1234, 124] width 68 height 16
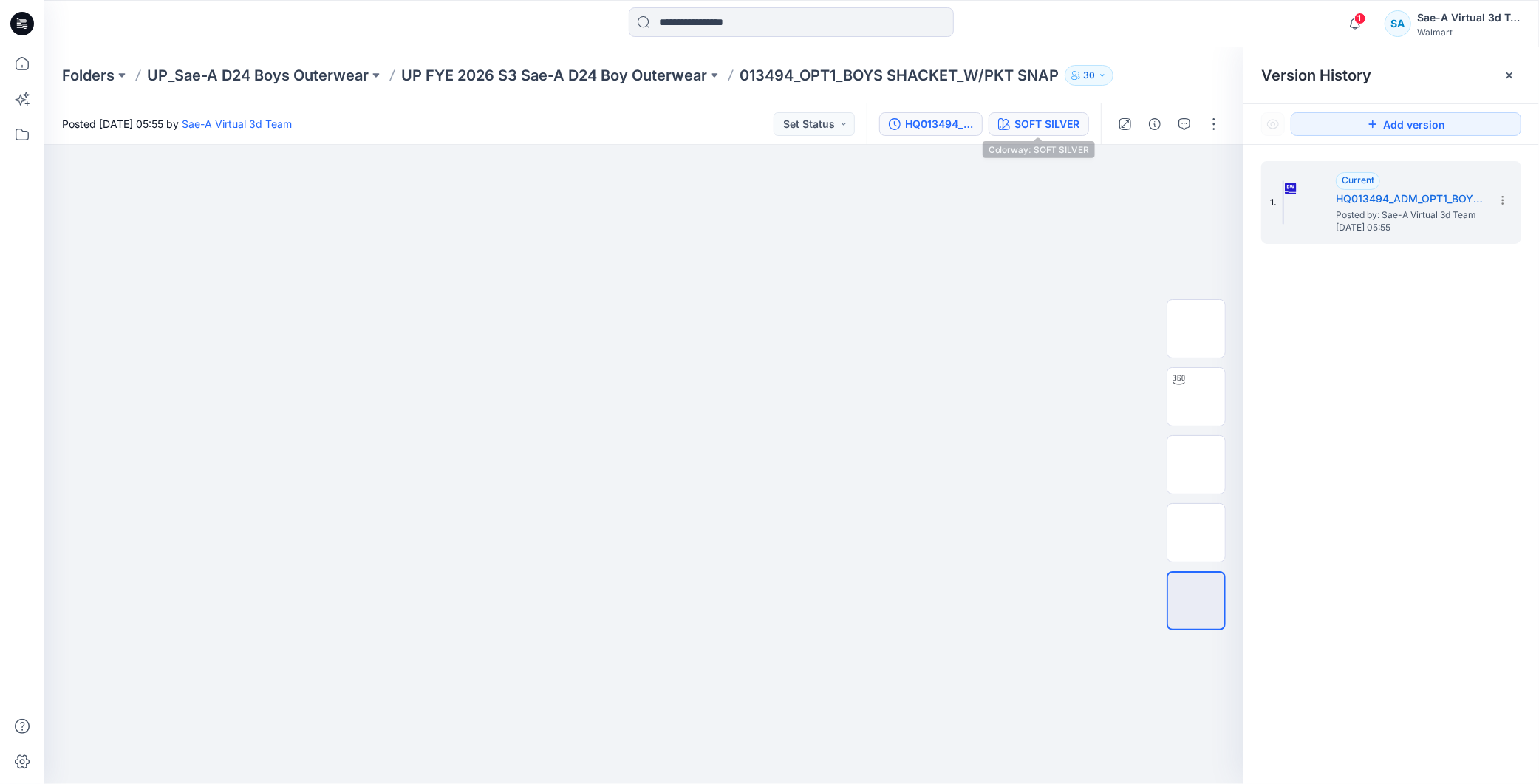
drag, startPoint x: 1070, startPoint y: 126, endPoint x: 1205, endPoint y: 126, distance: 135.0
click at [598, 126] on div "SOFT SILVER" at bounding box center [1047, 124] width 65 height 16
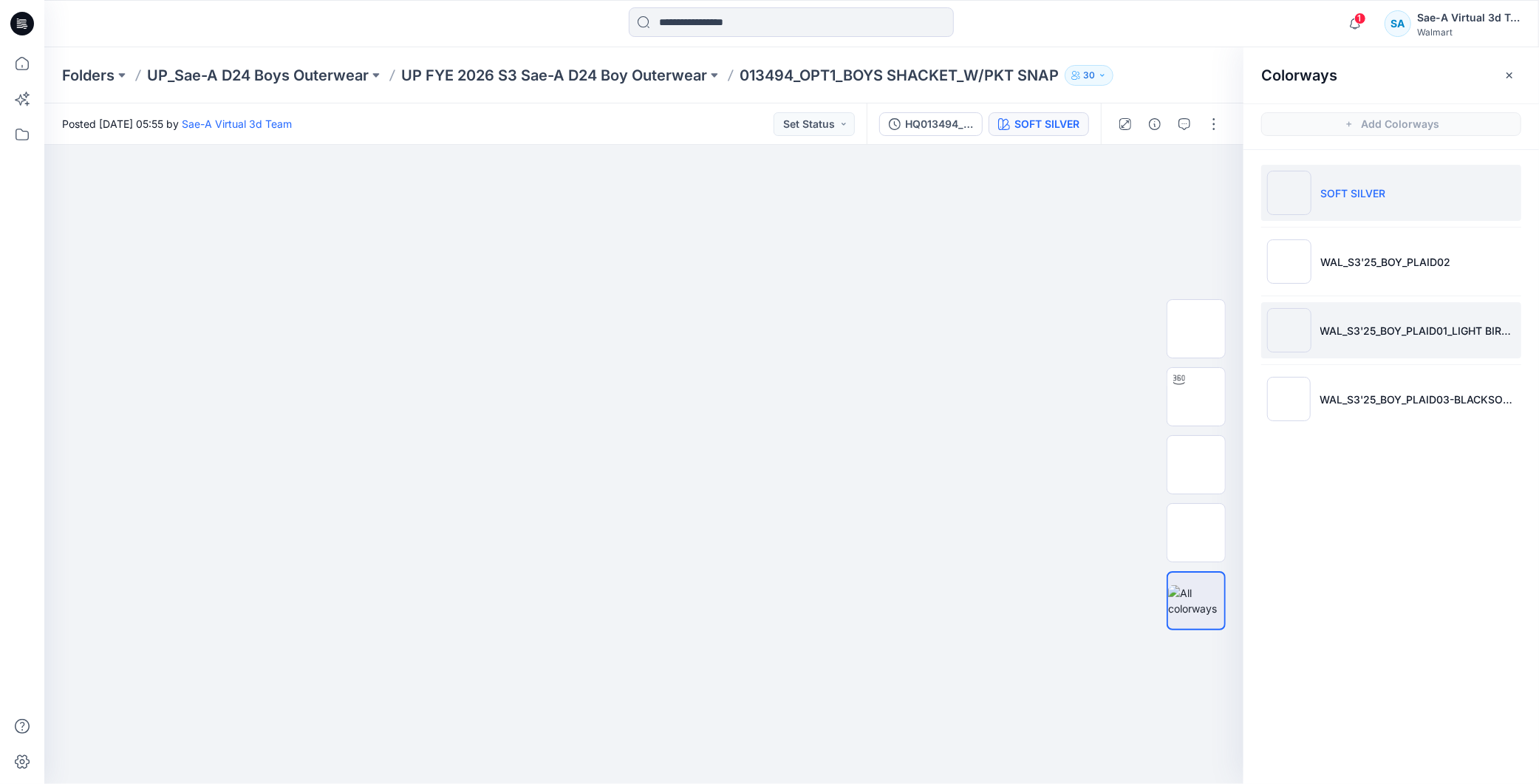
click at [598, 320] on li "WAL_S3'25_BOY_PLAID01_LIGHT BIRCH" at bounding box center [1391, 330] width 260 height 56
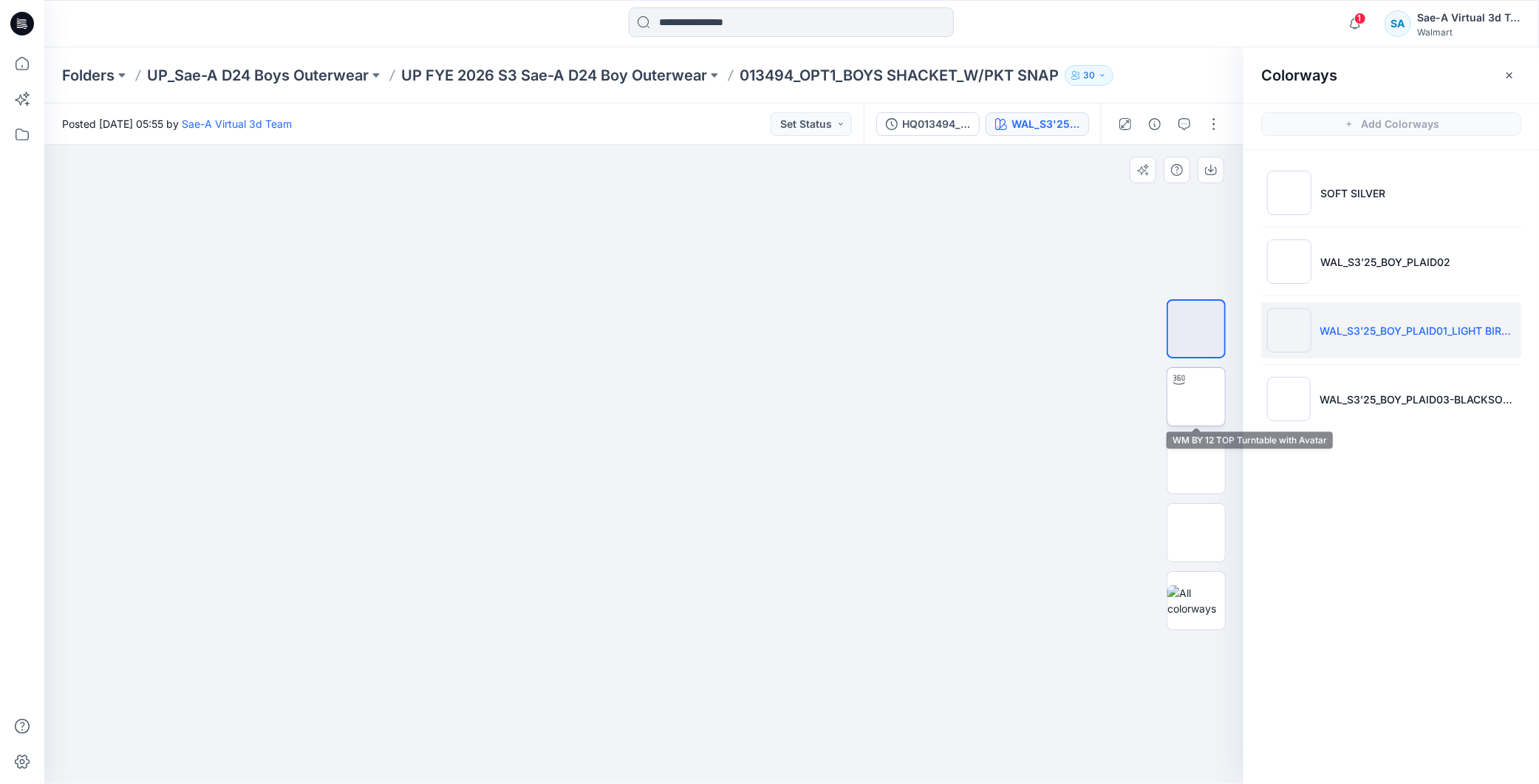
click at [598, 397] on img at bounding box center [1196, 397] width 0 height 0
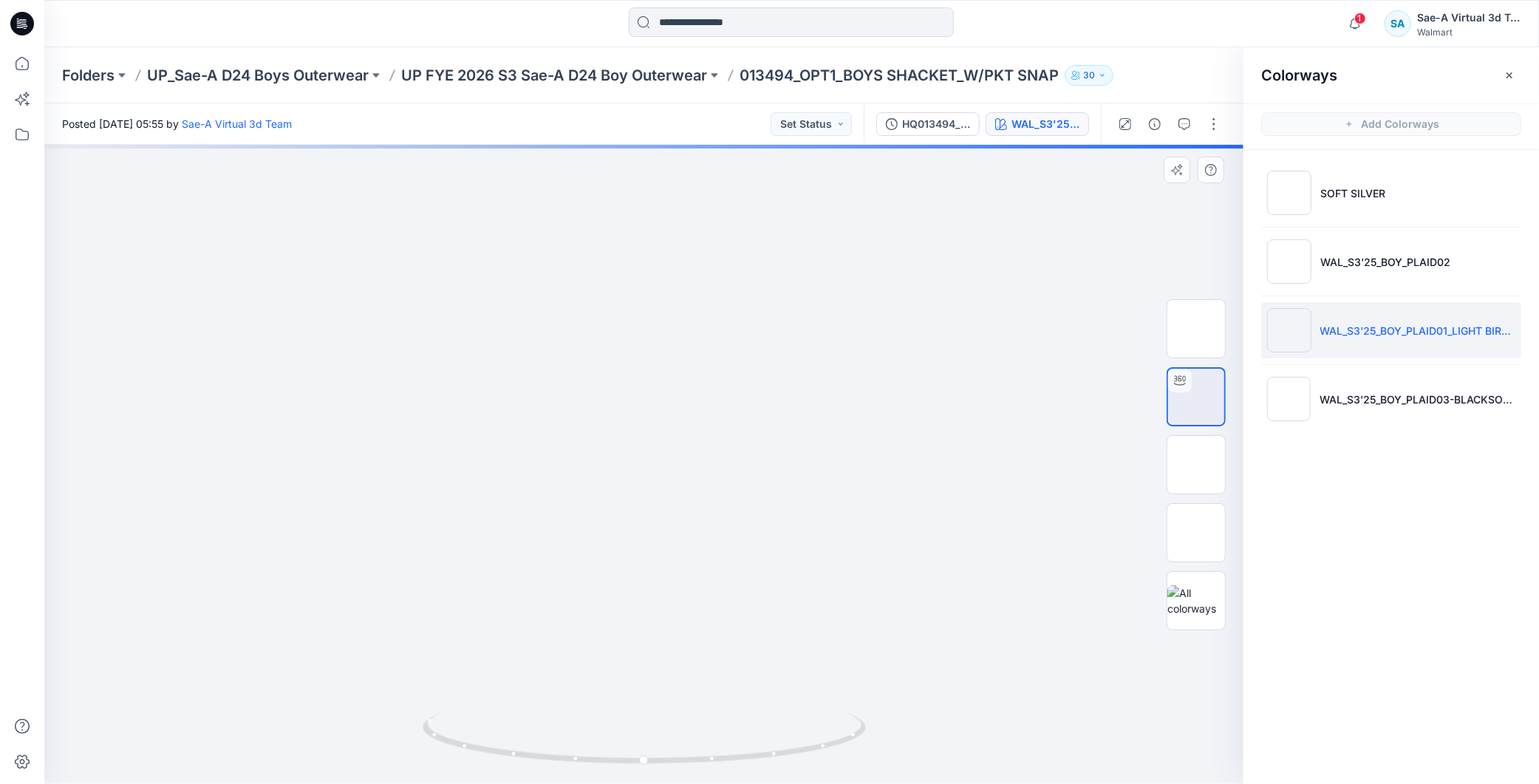
drag, startPoint x: 685, startPoint y: 285, endPoint x: 685, endPoint y: 585, distance: 300.0
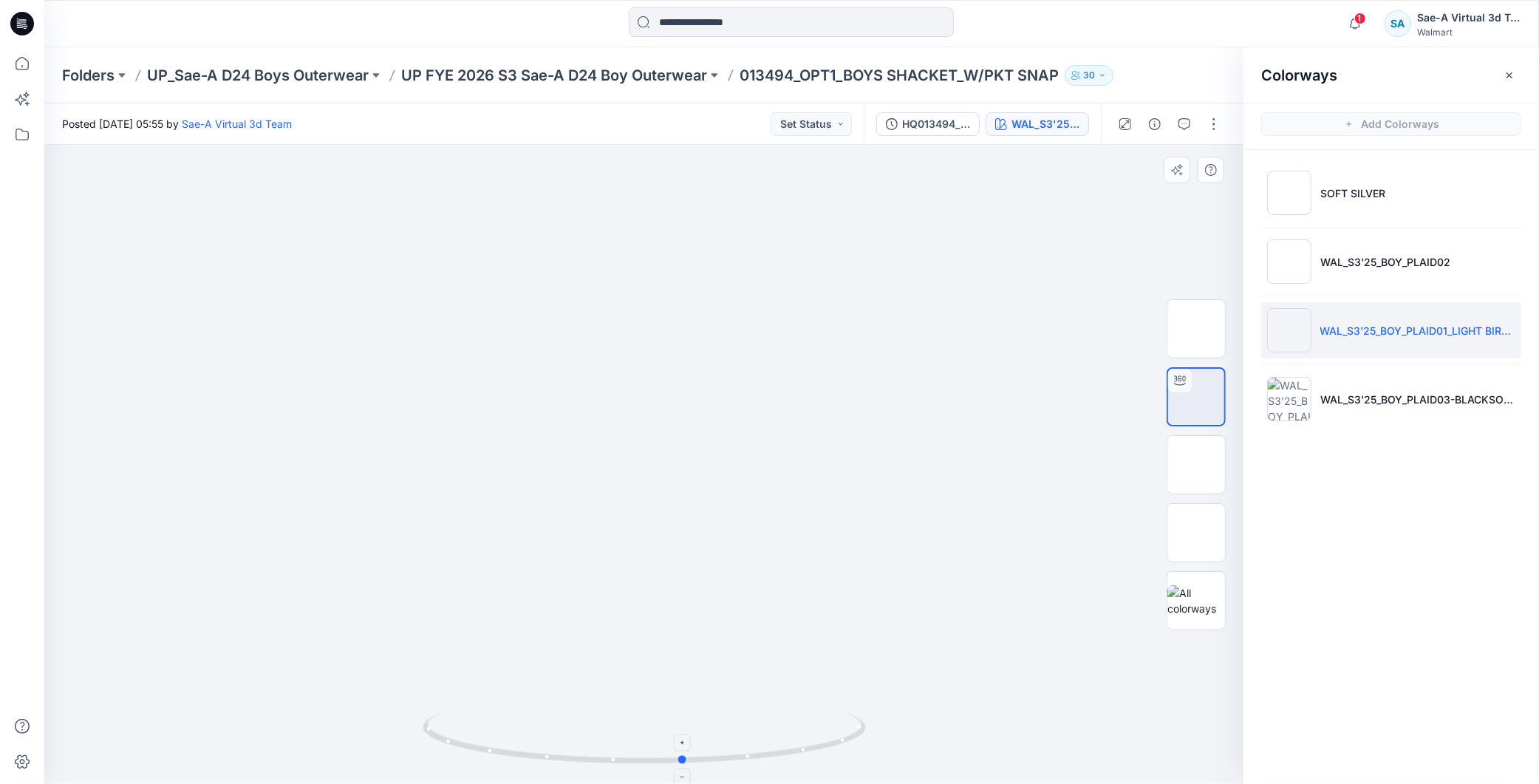
drag, startPoint x: 766, startPoint y: 759, endPoint x: 696, endPoint y: 749, distance: 70.7
click at [598, 749] on icon at bounding box center [646, 739] width 447 height 55
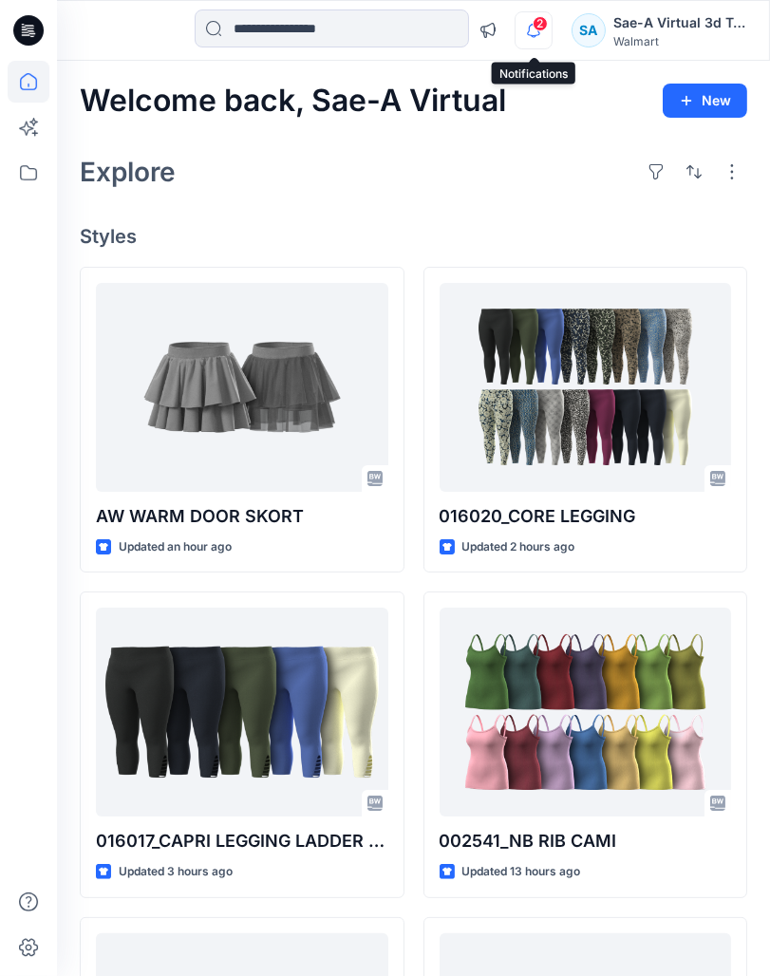
click at [525, 24] on icon "button" at bounding box center [534, 30] width 36 height 38
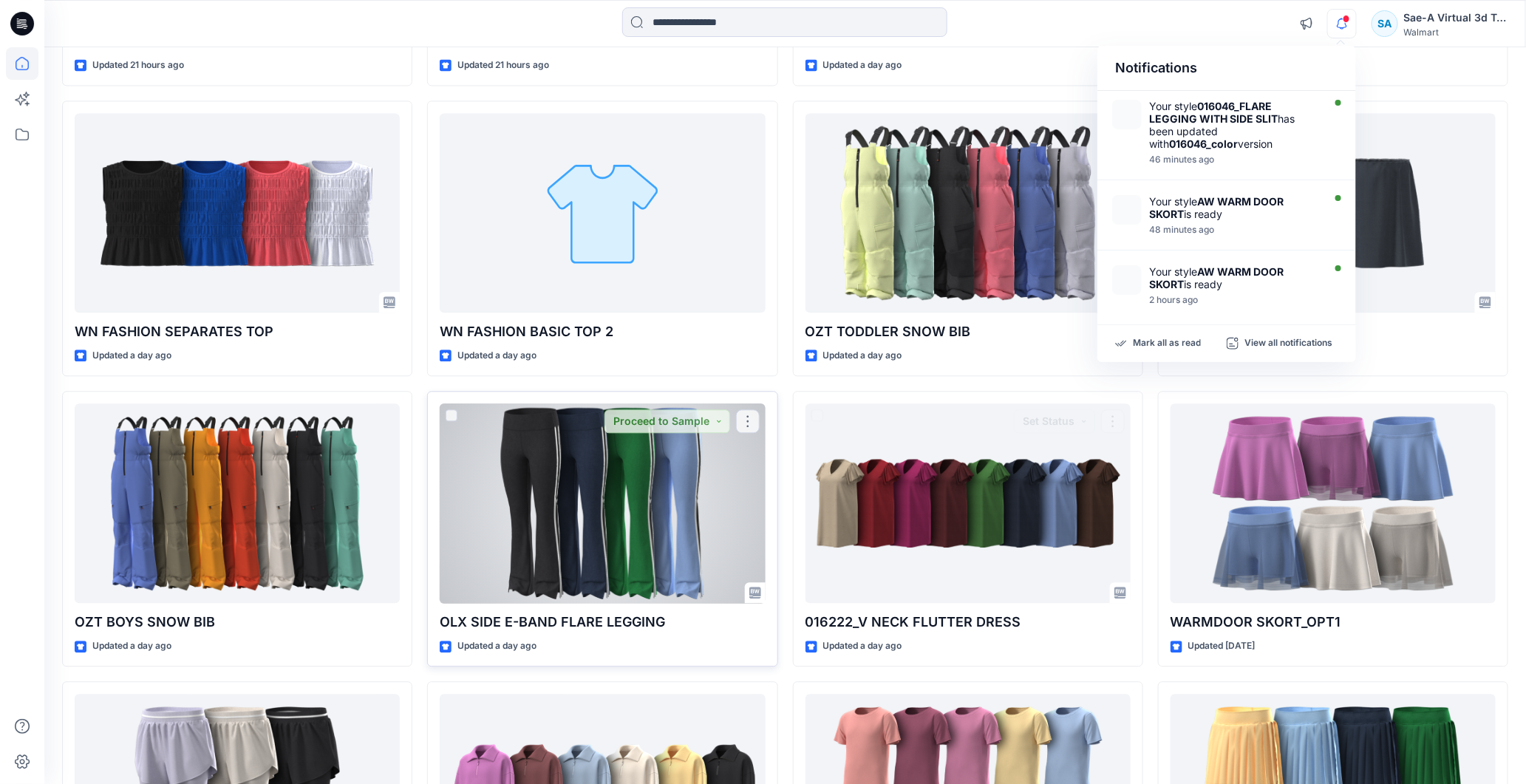
scroll to position [1641, 0]
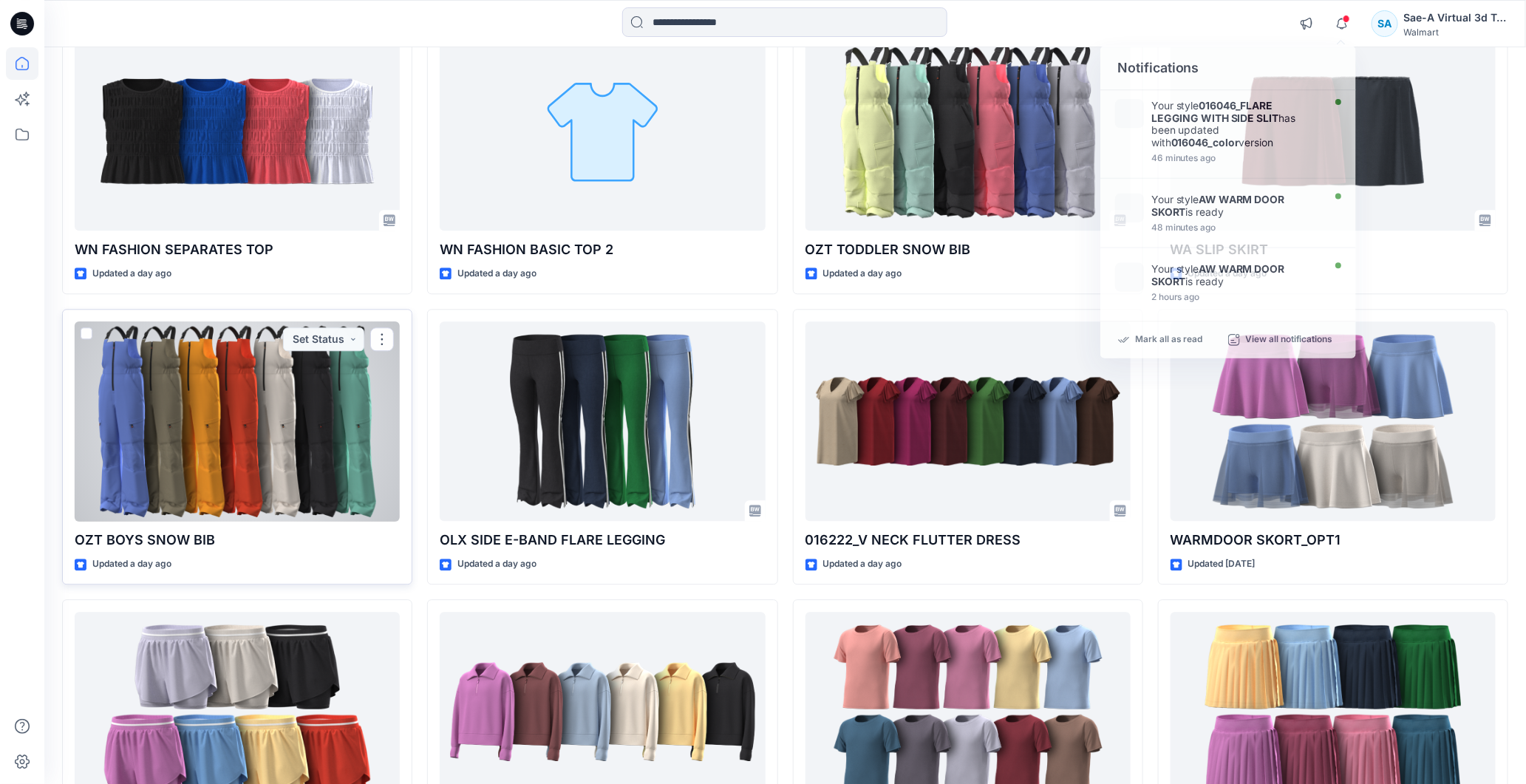
click at [338, 454] on div at bounding box center [237, 421] width 325 height 200
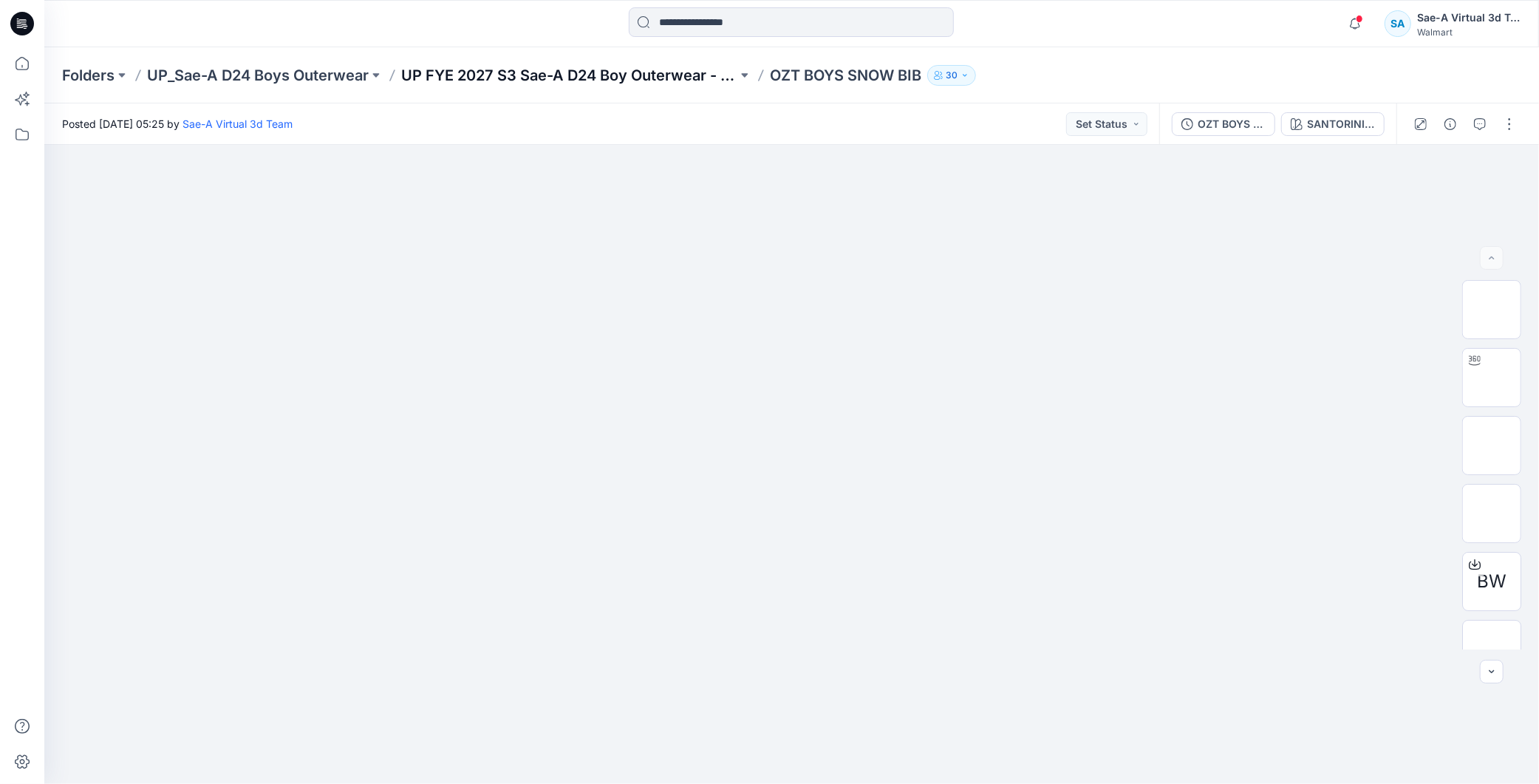
click at [598, 70] on p "UP FYE 2027 S3 Sae-A D24 Boy Outerwear - Ozark Trail" at bounding box center [570, 75] width 336 height 21
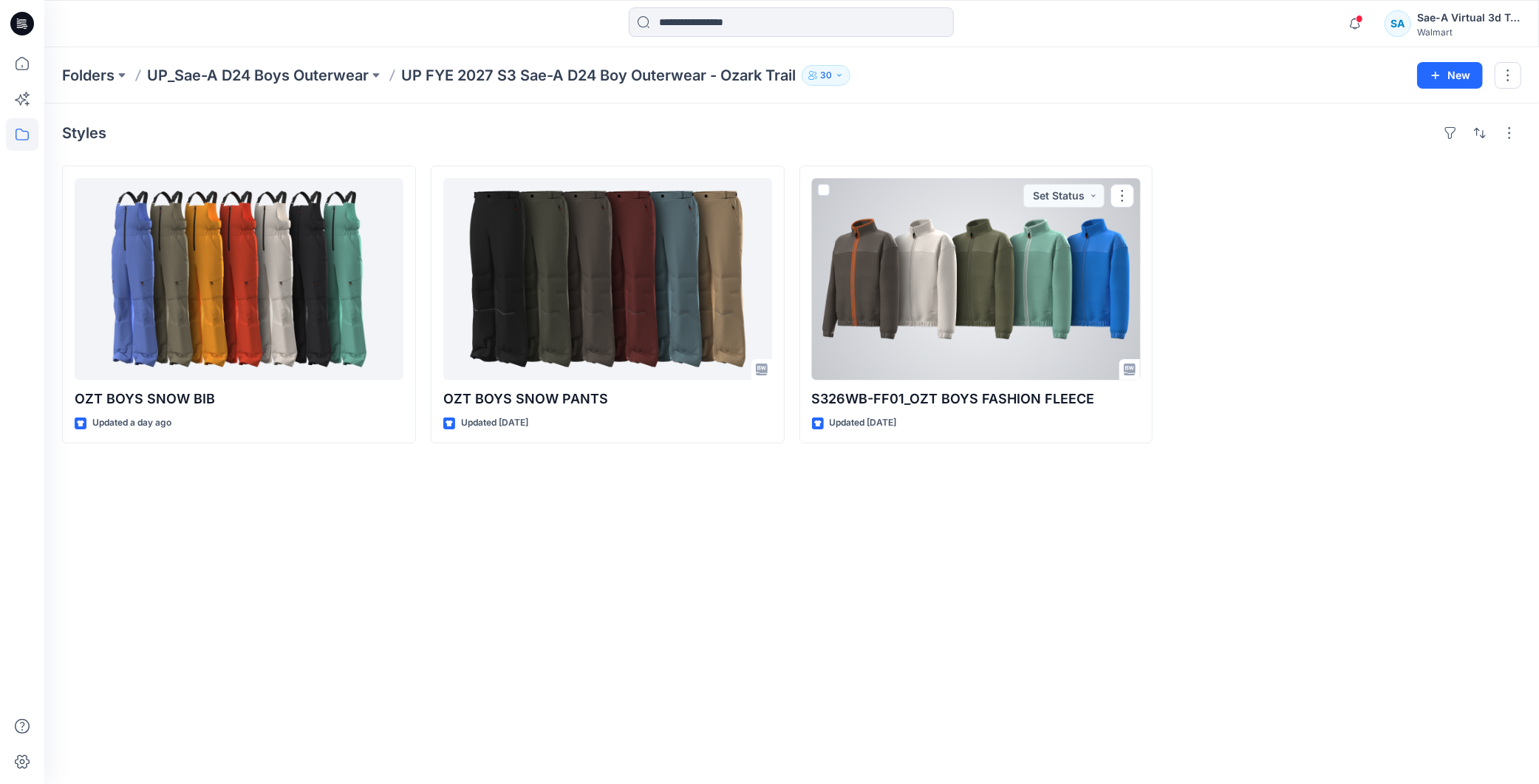
click at [598, 314] on div at bounding box center [976, 278] width 329 height 201
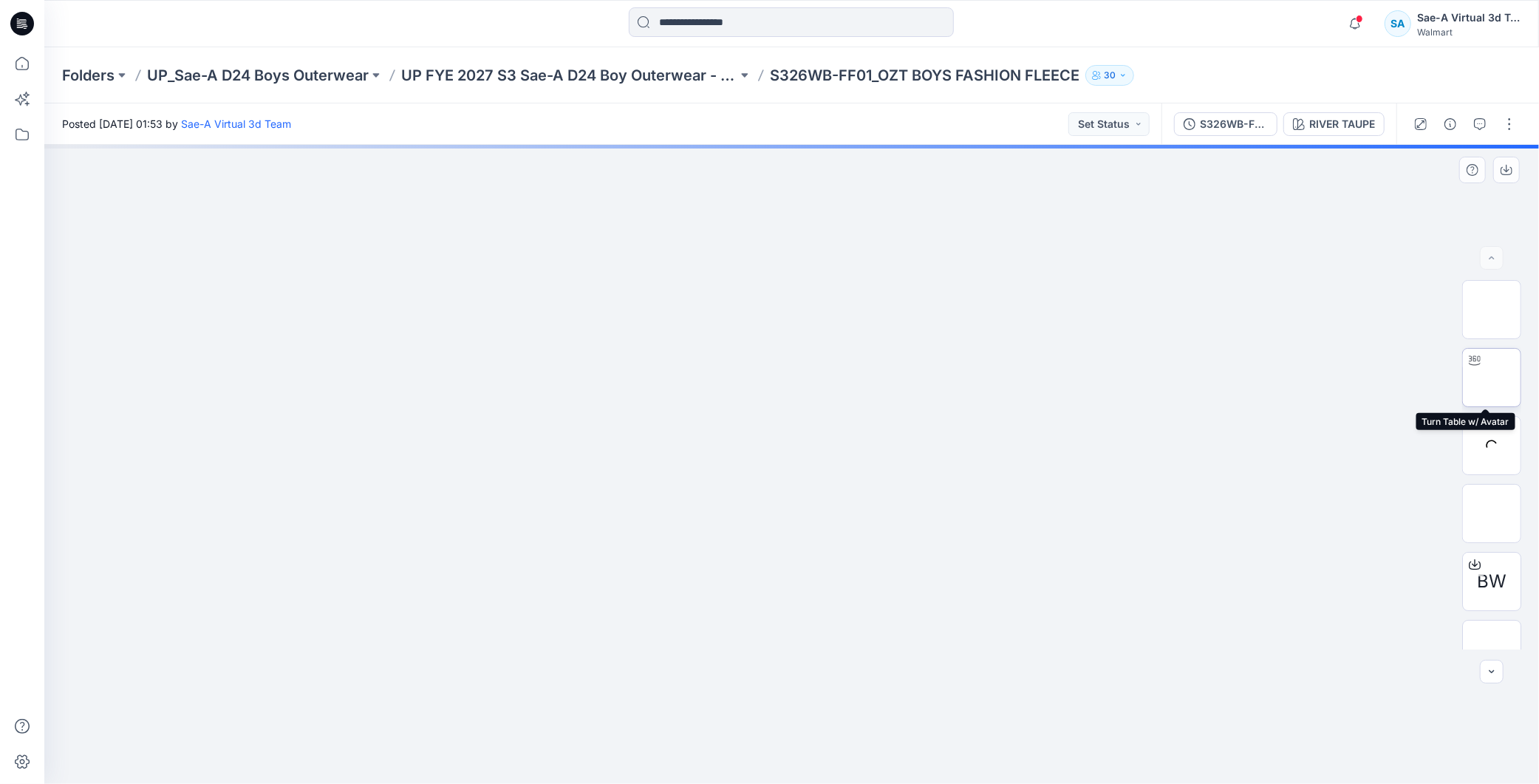
click at [598, 377] on img at bounding box center [1492, 377] width 0 height 0
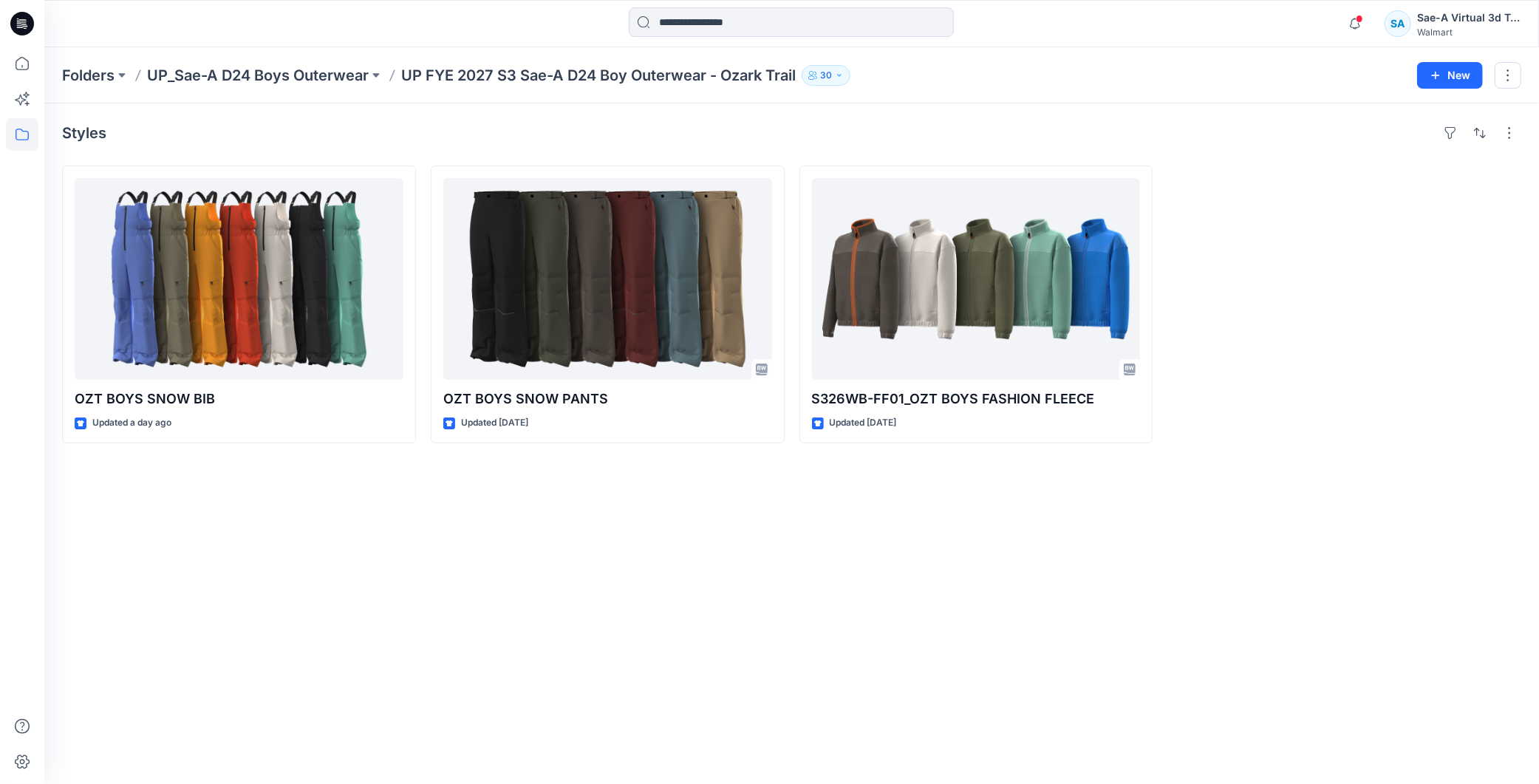
drag, startPoint x: 650, startPoint y: 676, endPoint x: 594, endPoint y: 746, distance: 89.6
click at [598, 676] on div "Styles OZT BOYS SNOW BIB Updated a day ago OZT BOYS SNOW PANTS Updated [DATE] S…" at bounding box center [791, 443] width 1495 height 681
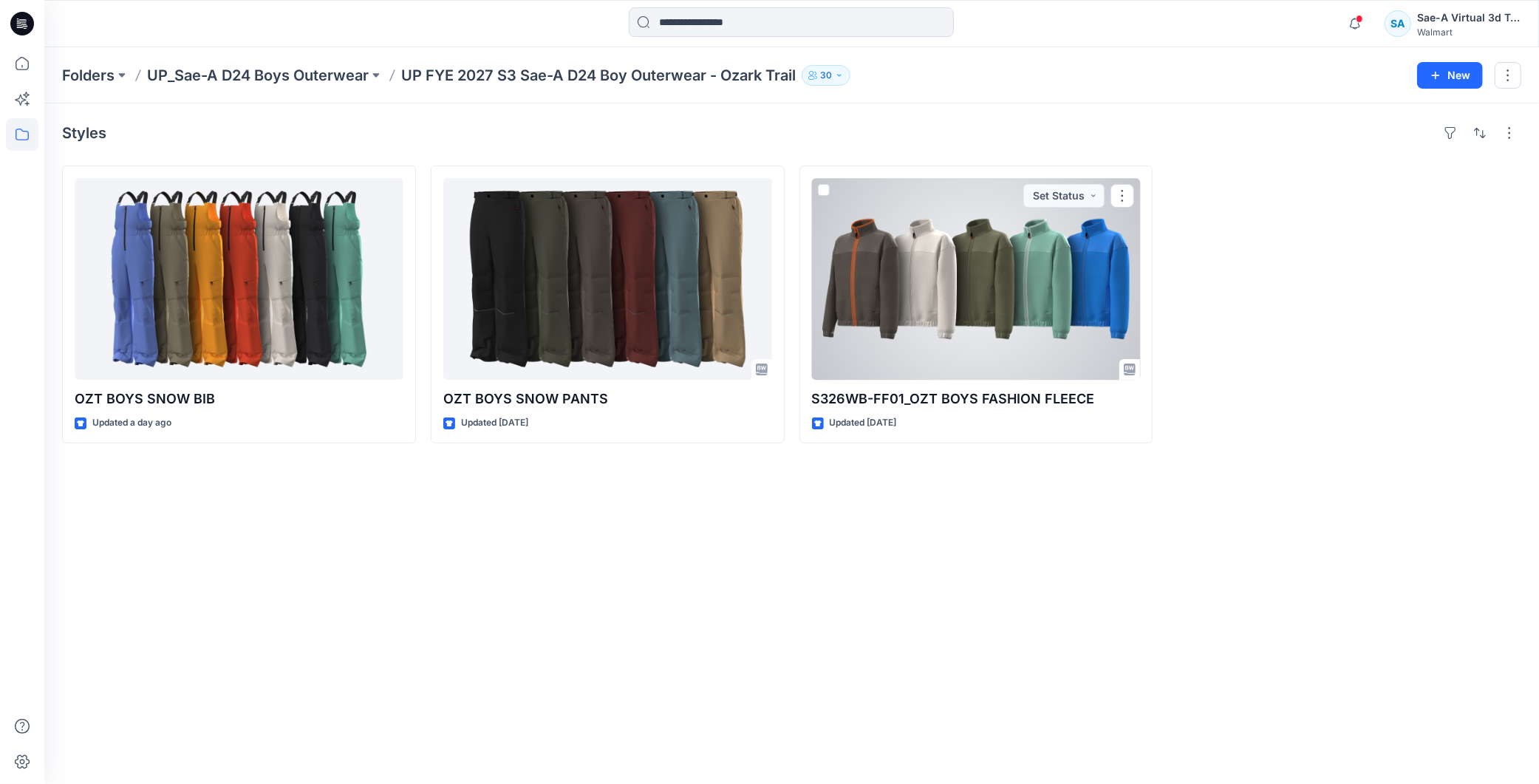
drag, startPoint x: 979, startPoint y: 278, endPoint x: 990, endPoint y: 276, distance: 11.2
click at [598, 278] on div at bounding box center [976, 278] width 329 height 201
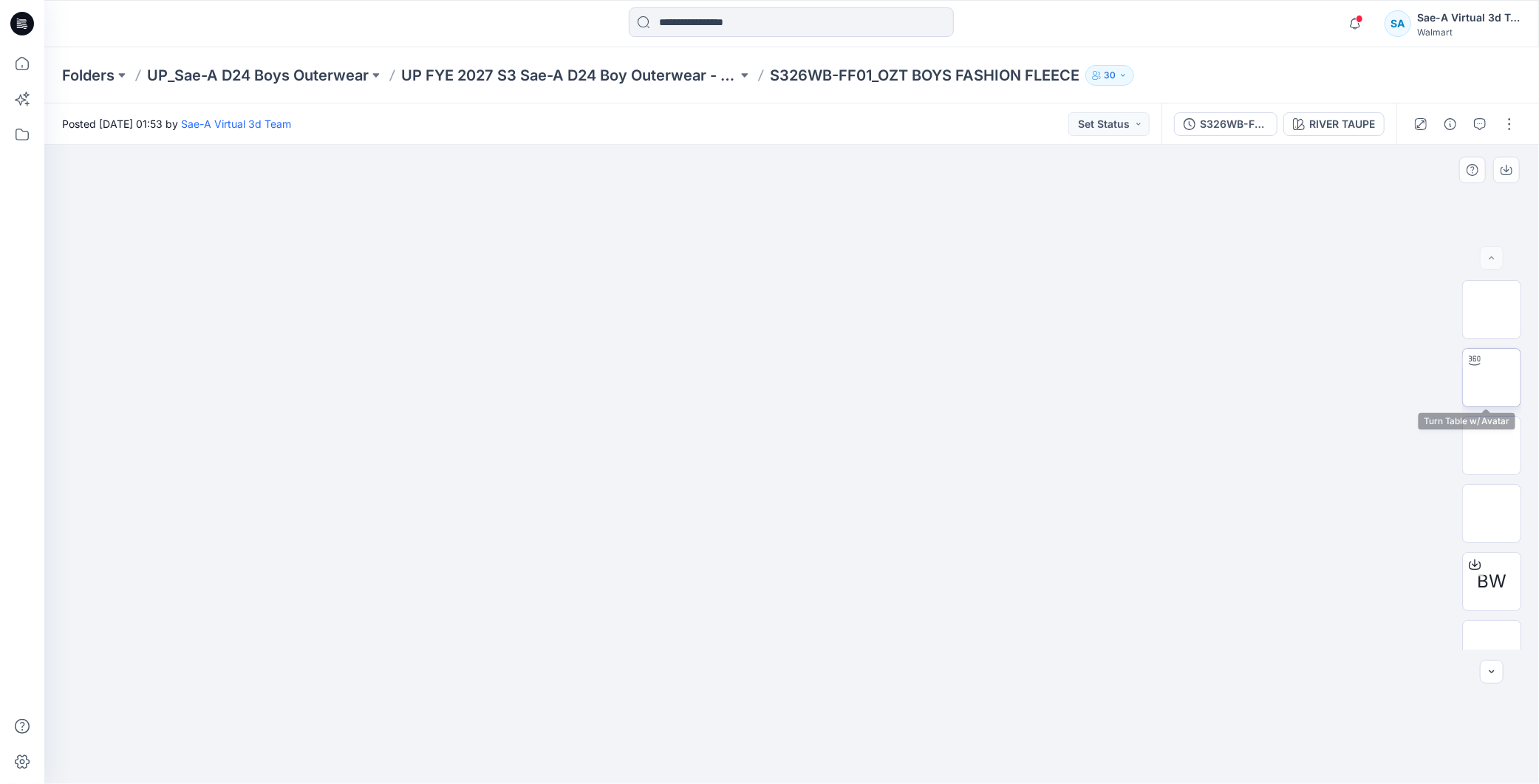
click at [598, 377] on img at bounding box center [1492, 377] width 0 height 0
drag, startPoint x: 941, startPoint y: 735, endPoint x: 741, endPoint y: 751, distance: 200.6
click at [598, 751] on icon at bounding box center [794, 739] width 447 height 55
